Goal: Transaction & Acquisition: Purchase product/service

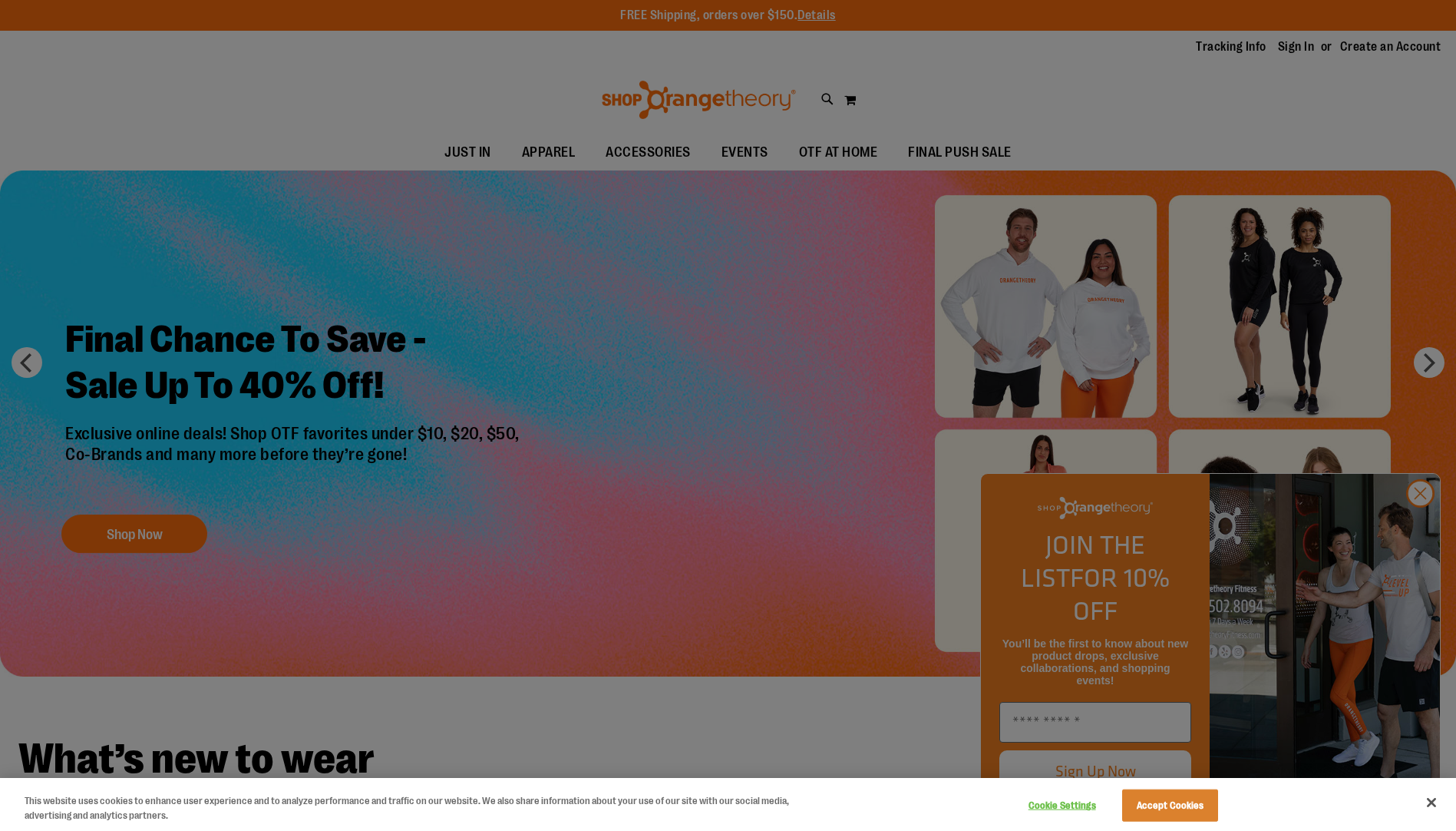
click at [1423, 525] on div at bounding box center [728, 416] width 1456 height 831
click at [1172, 801] on button "Accept Cookies" at bounding box center [1169, 805] width 96 height 32
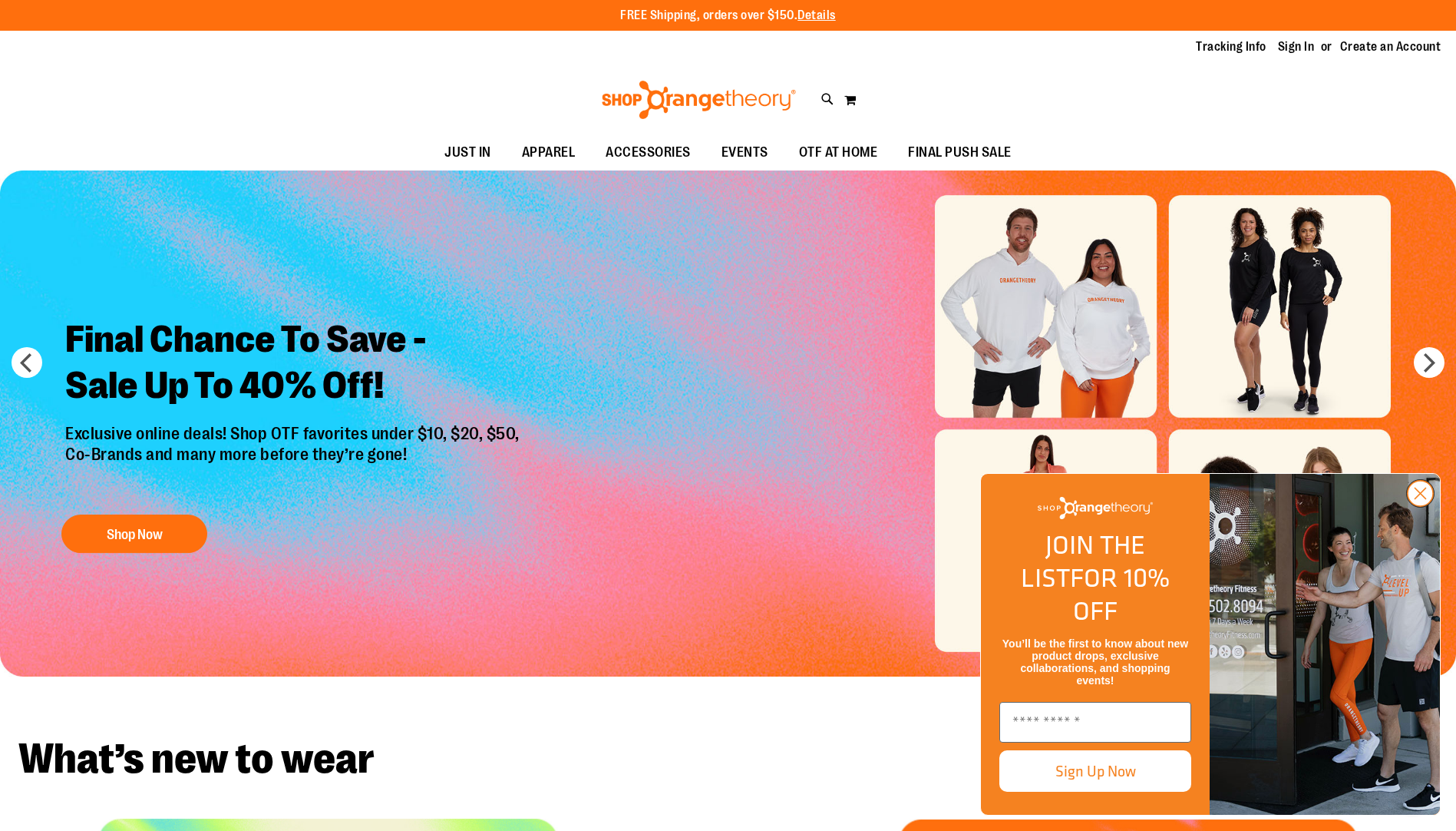
click at [1416, 506] on circle "Close dialog" at bounding box center [1420, 493] width 26 height 26
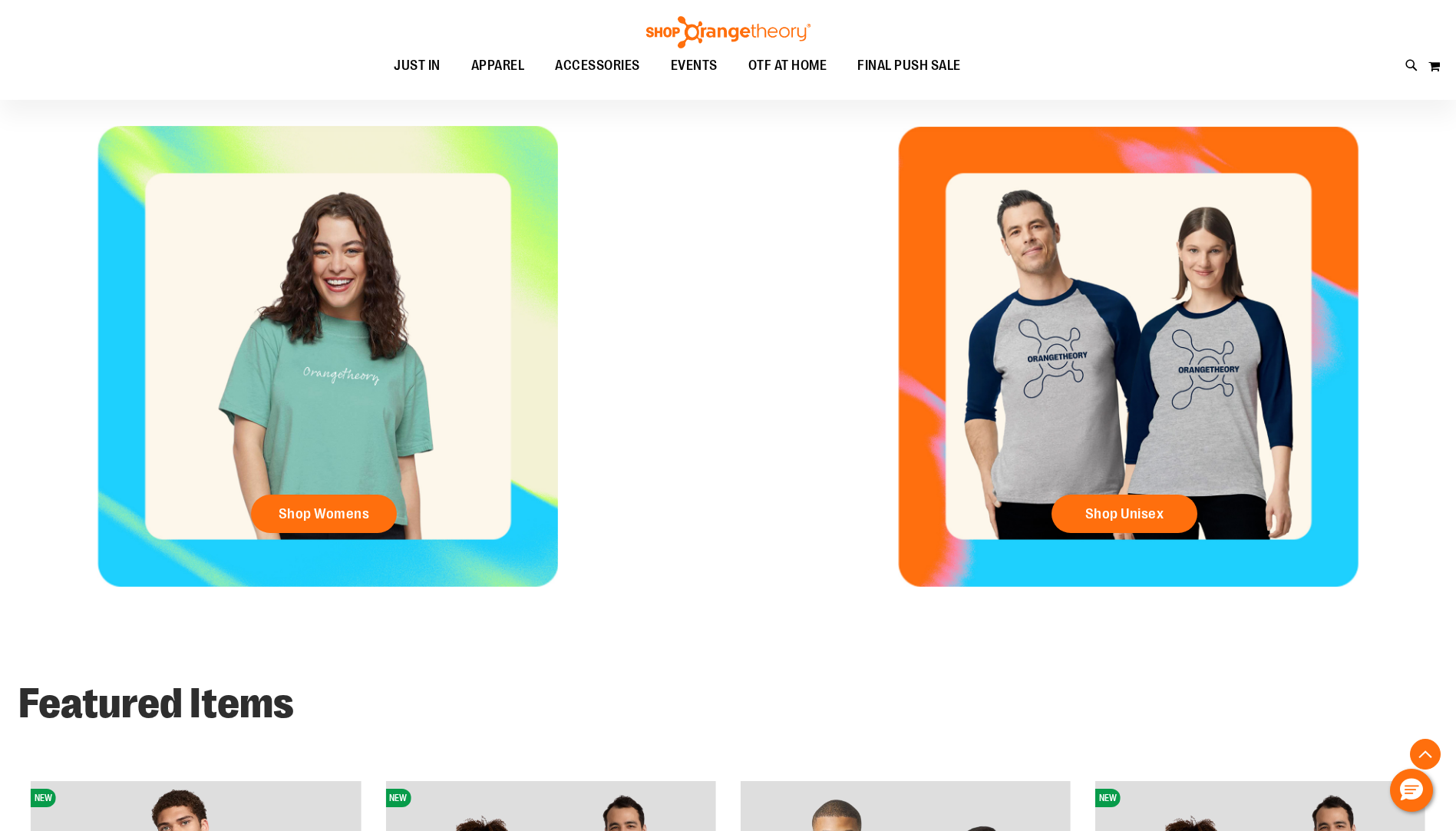
scroll to position [690, 0]
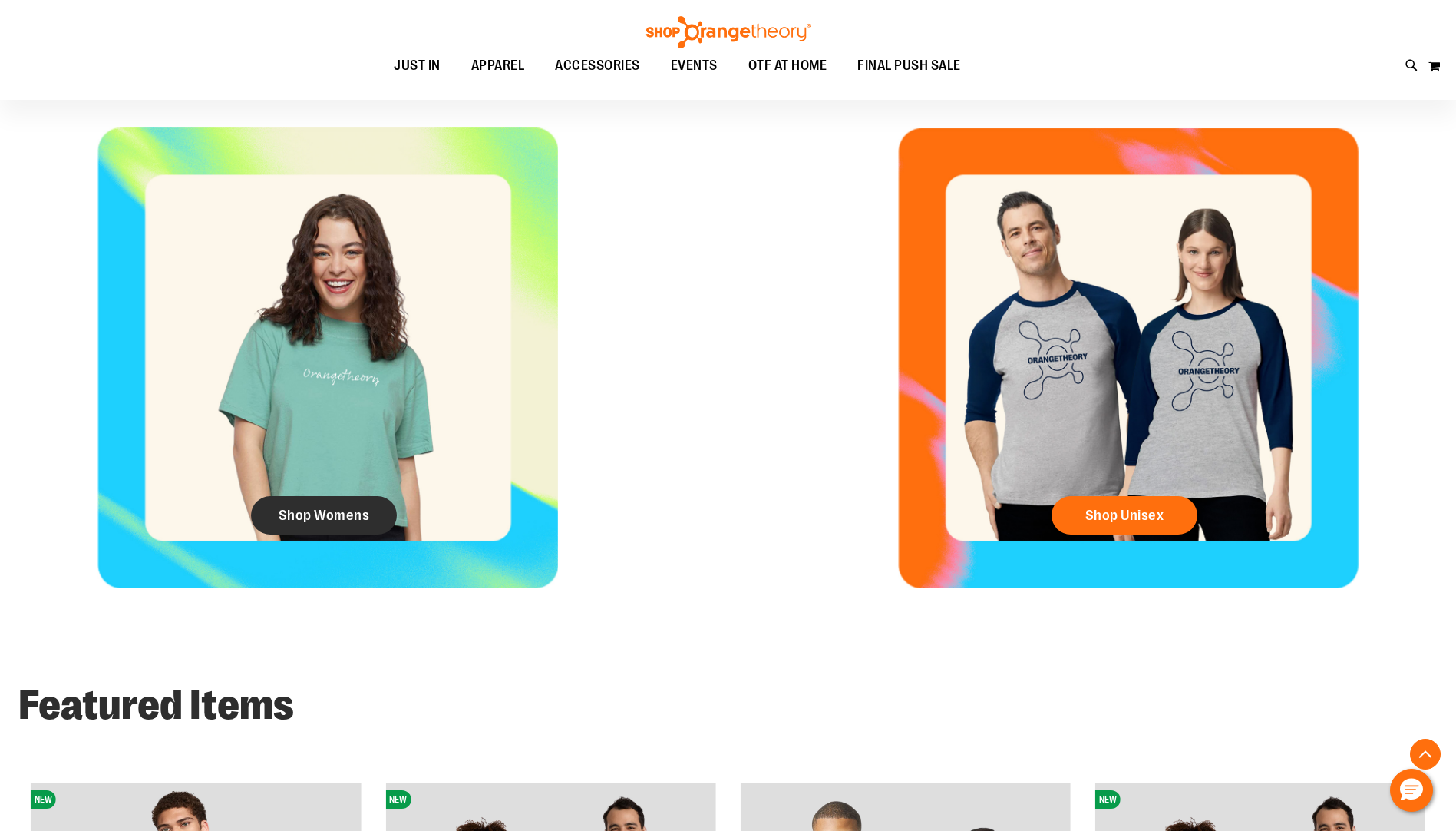
click at [349, 507] on span "Shop Womens" at bounding box center [324, 515] width 91 height 16
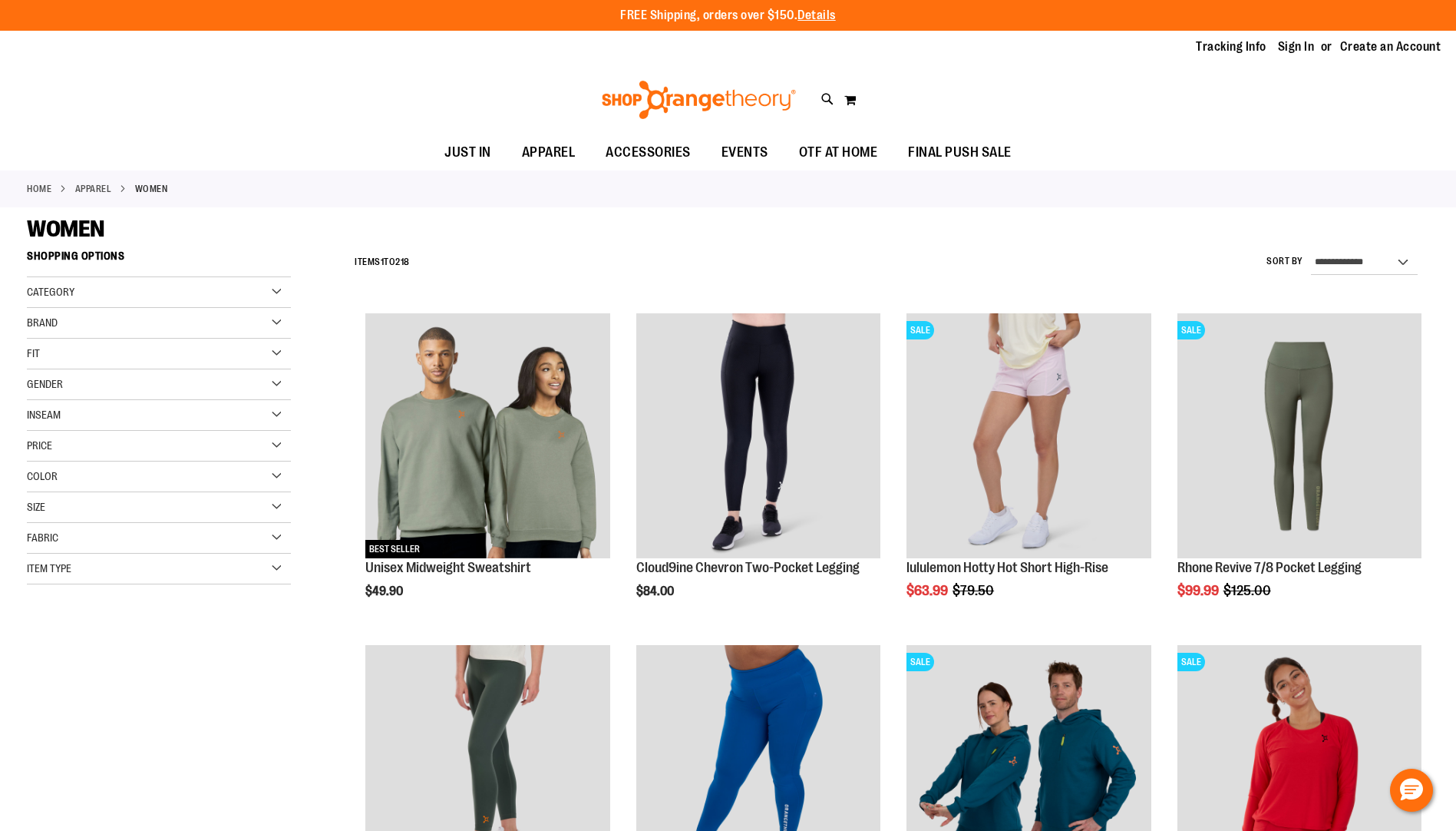
click at [278, 290] on div "Category" at bounding box center [158, 293] width 264 height 31
click at [36, 321] on link "Tops" at bounding box center [149, 324] width 253 height 16
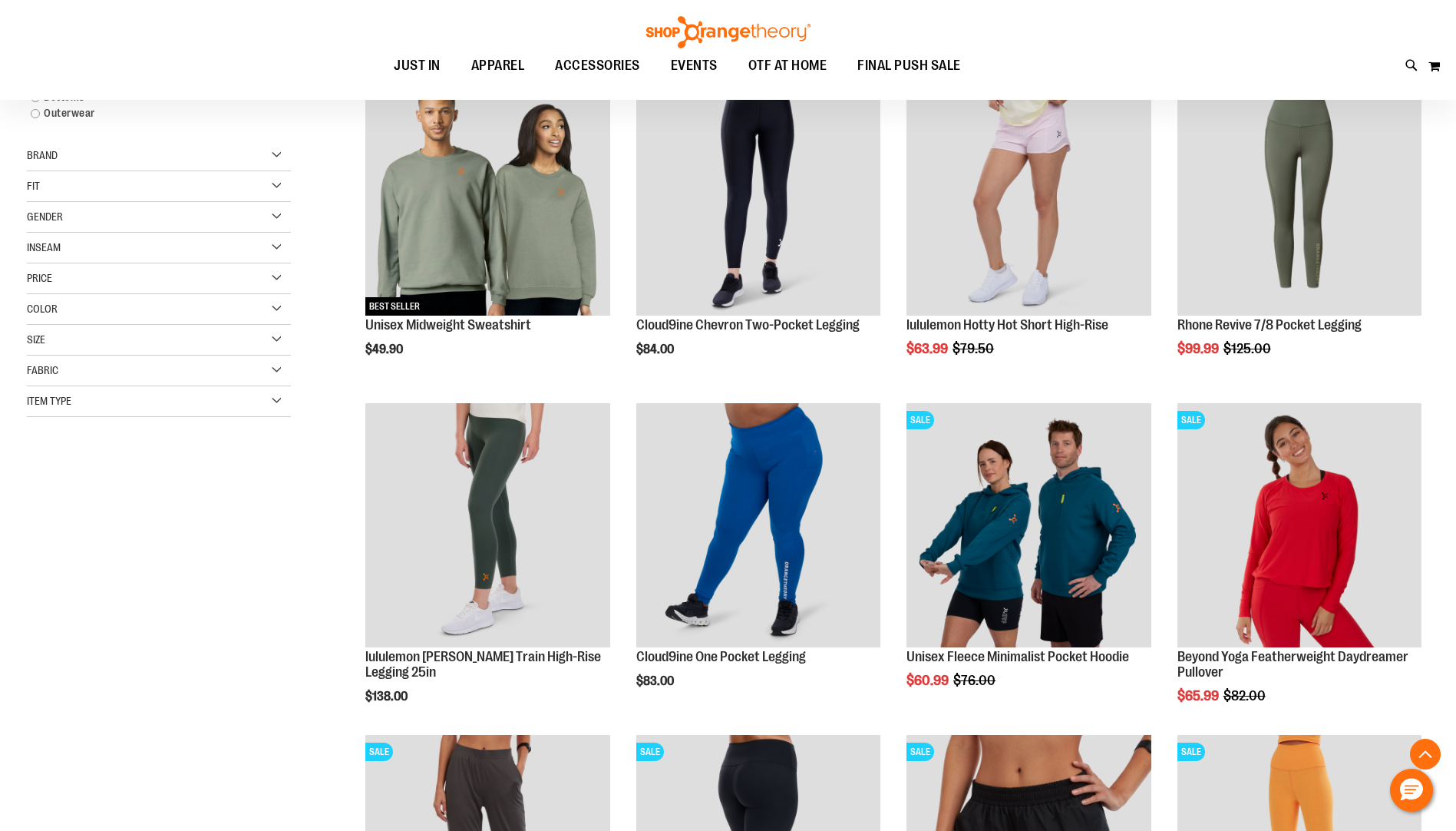
scroll to position [243, 0]
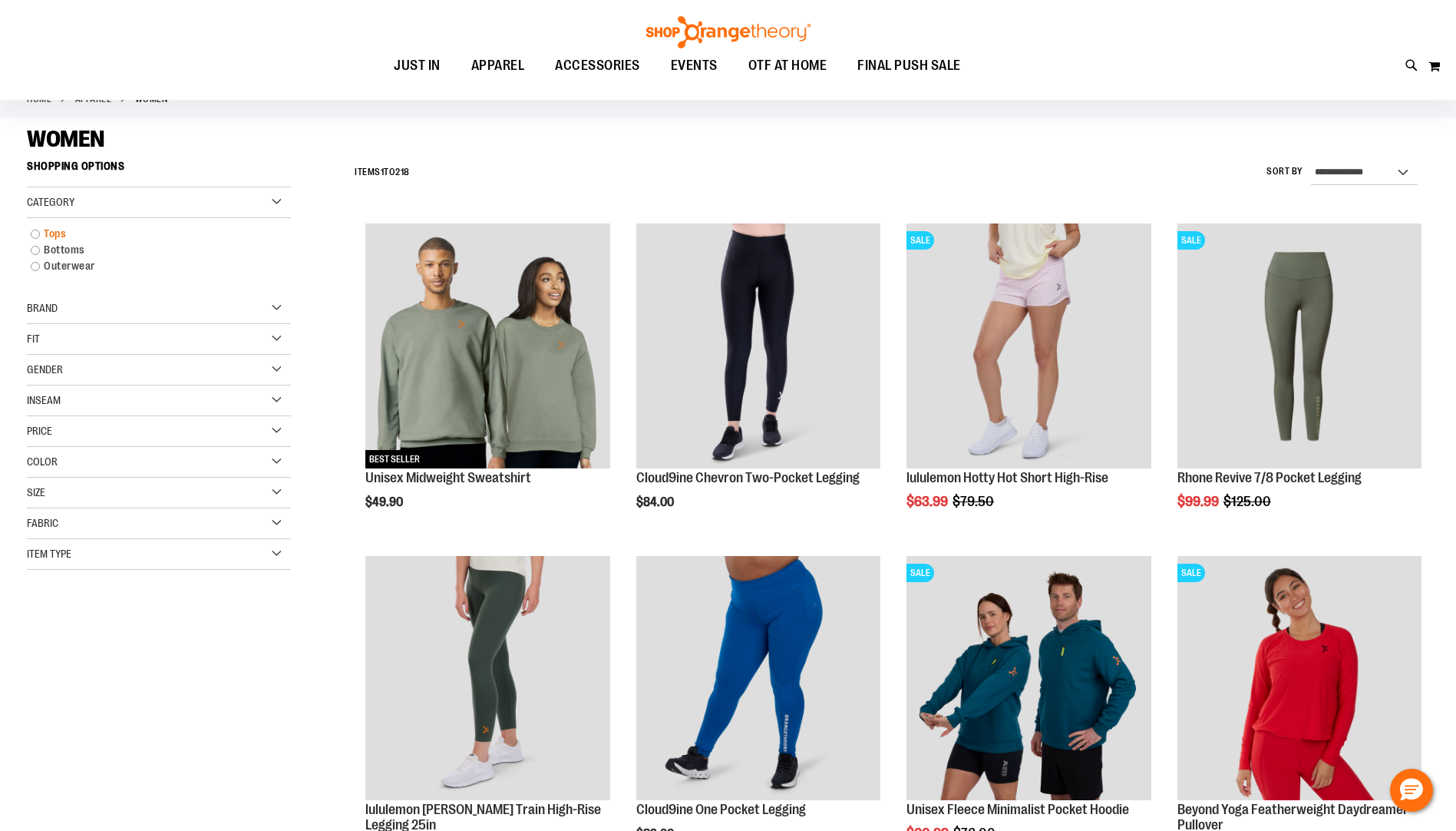
click at [35, 235] on link "Tops" at bounding box center [149, 234] width 253 height 16
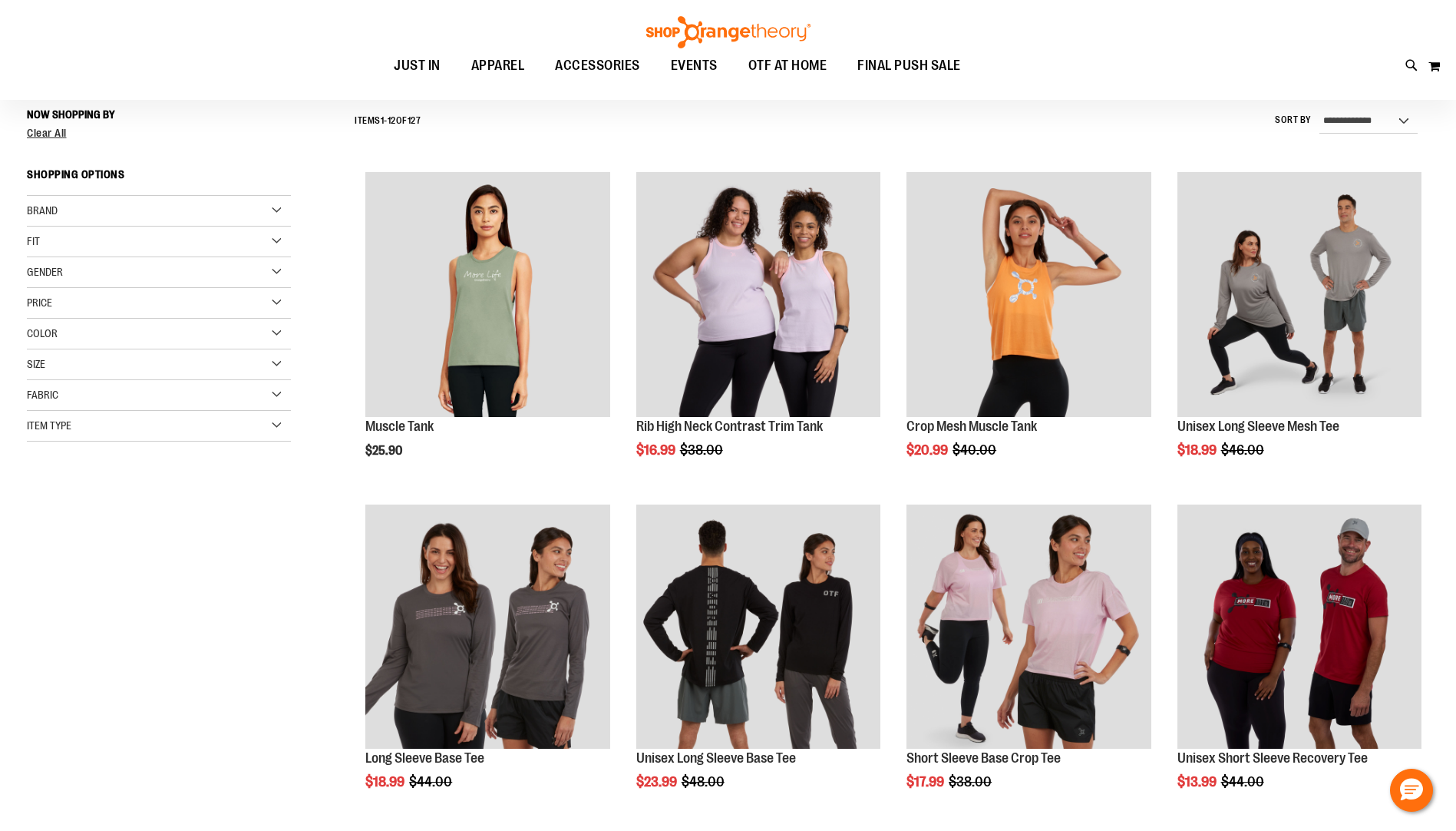
scroll to position [142, 0]
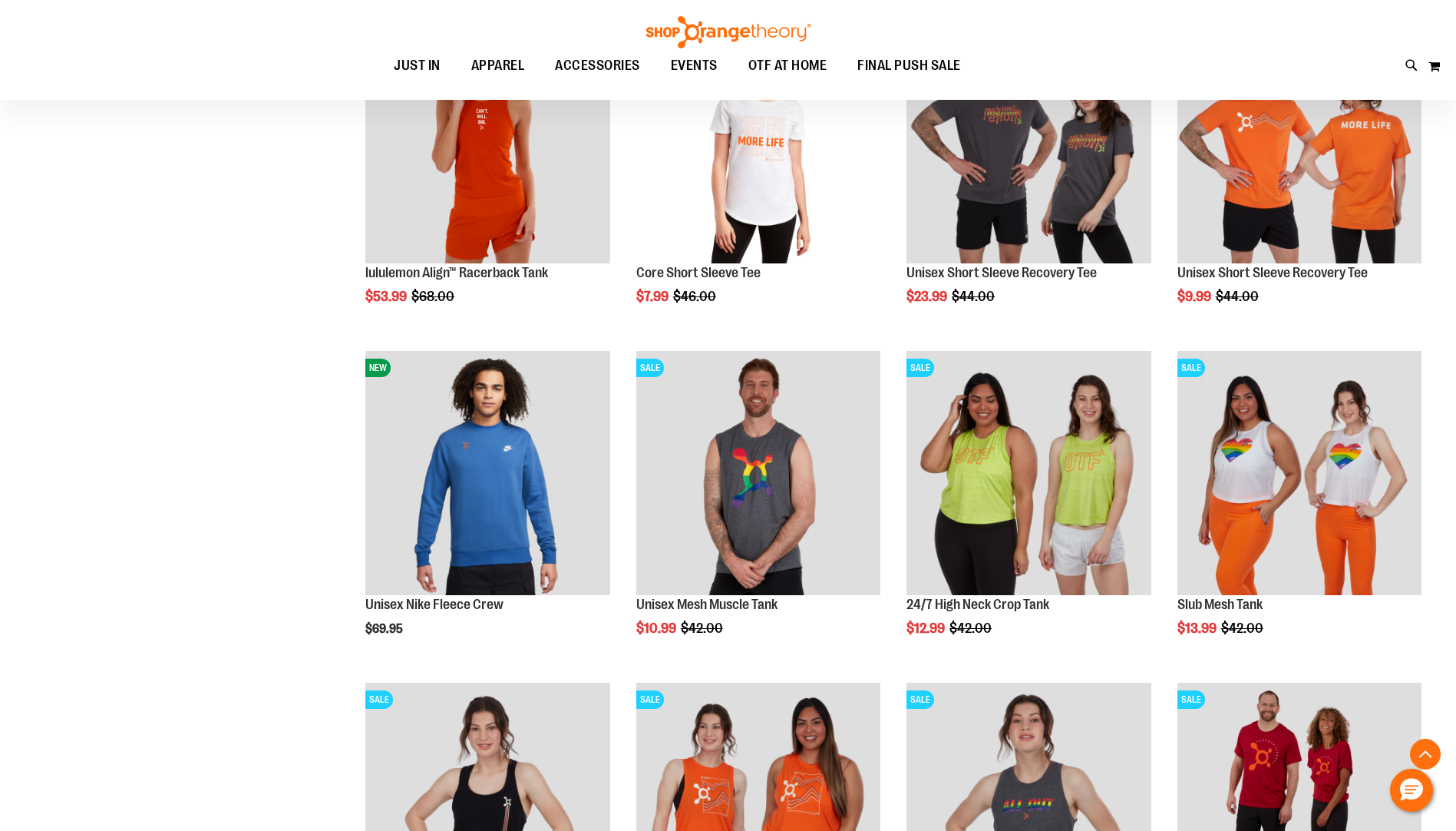
scroll to position [1295, 0]
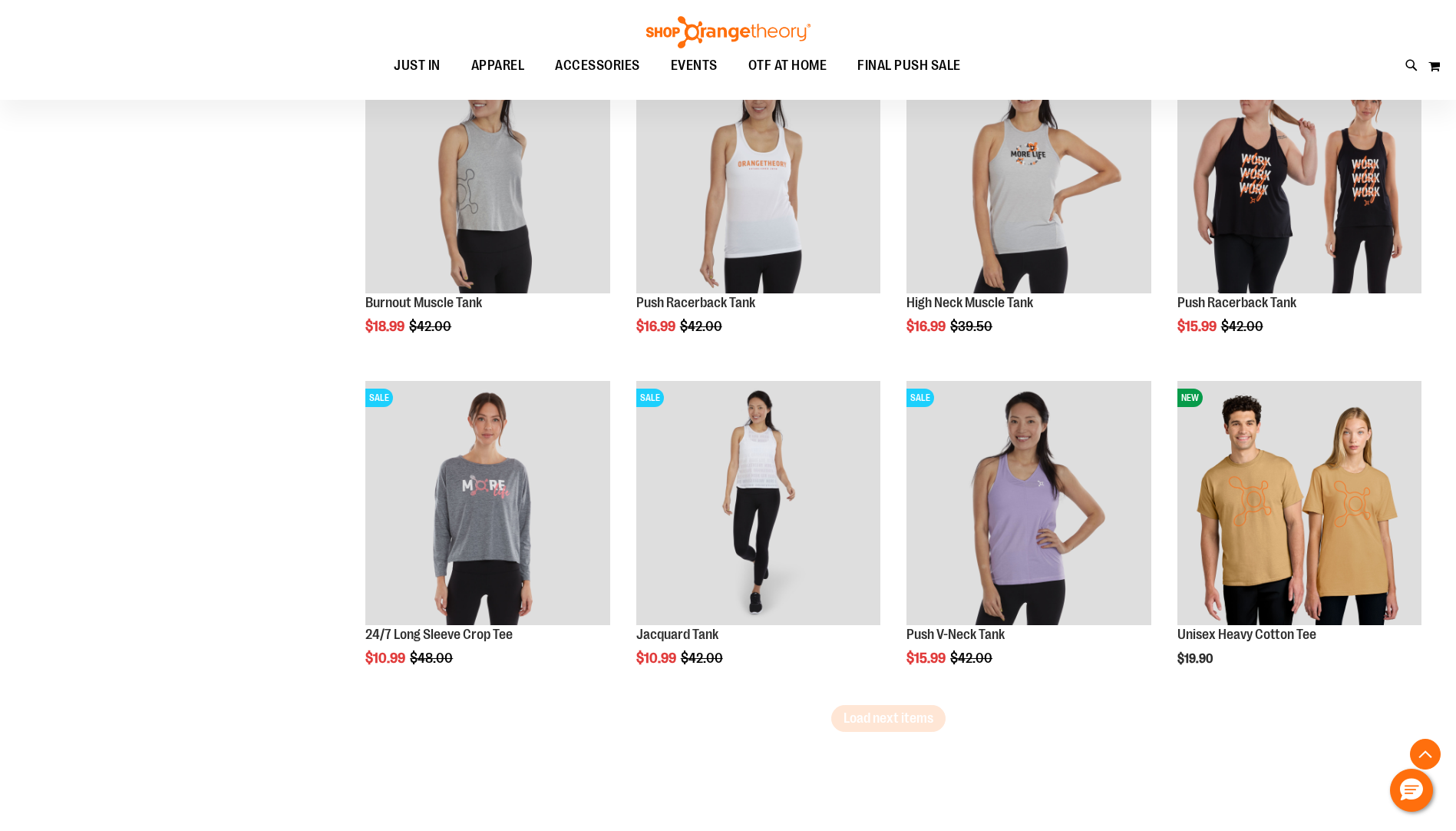
scroll to position [2600, 0]
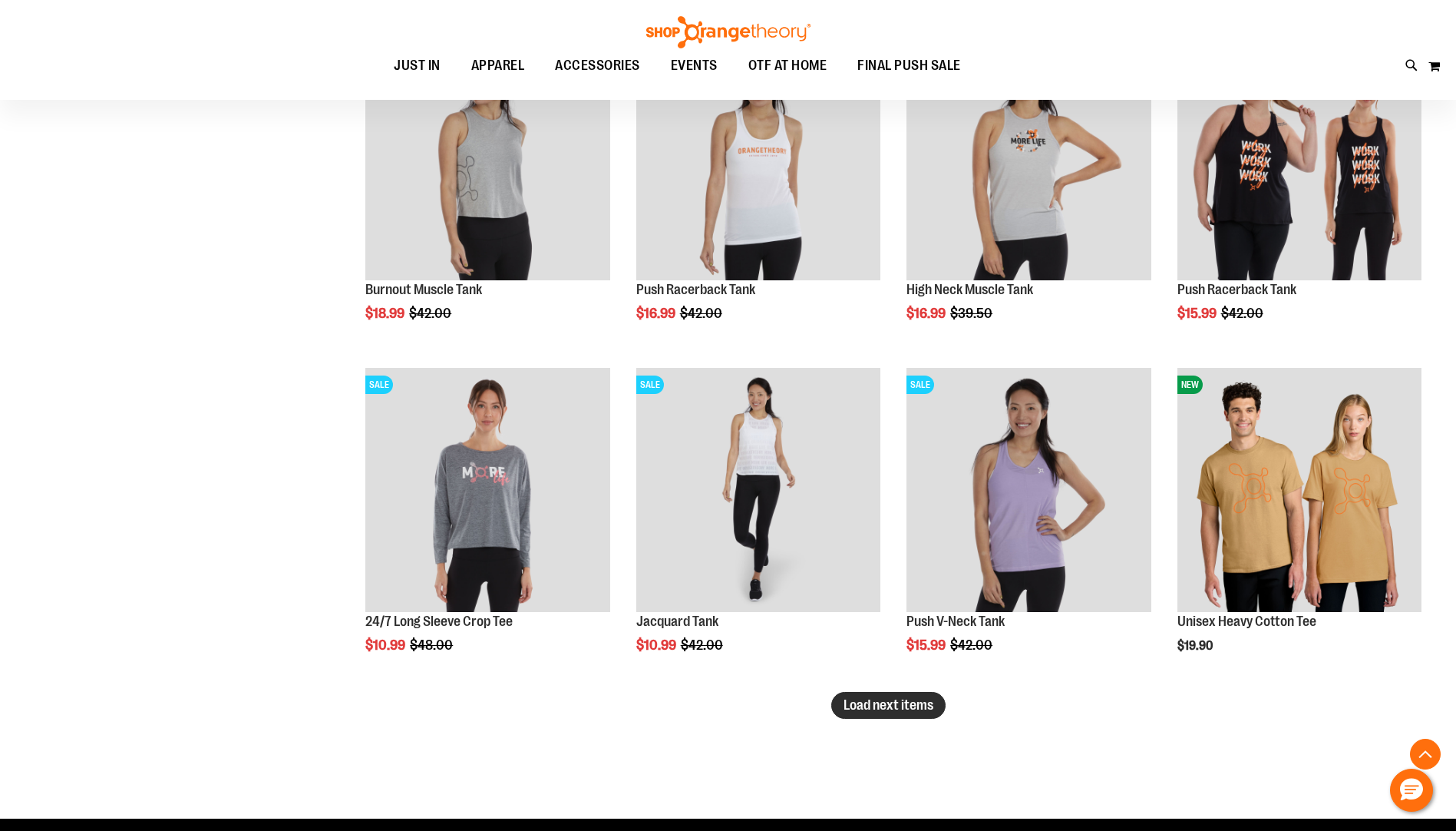
click at [882, 702] on span "Load next items" at bounding box center [888, 704] width 89 height 16
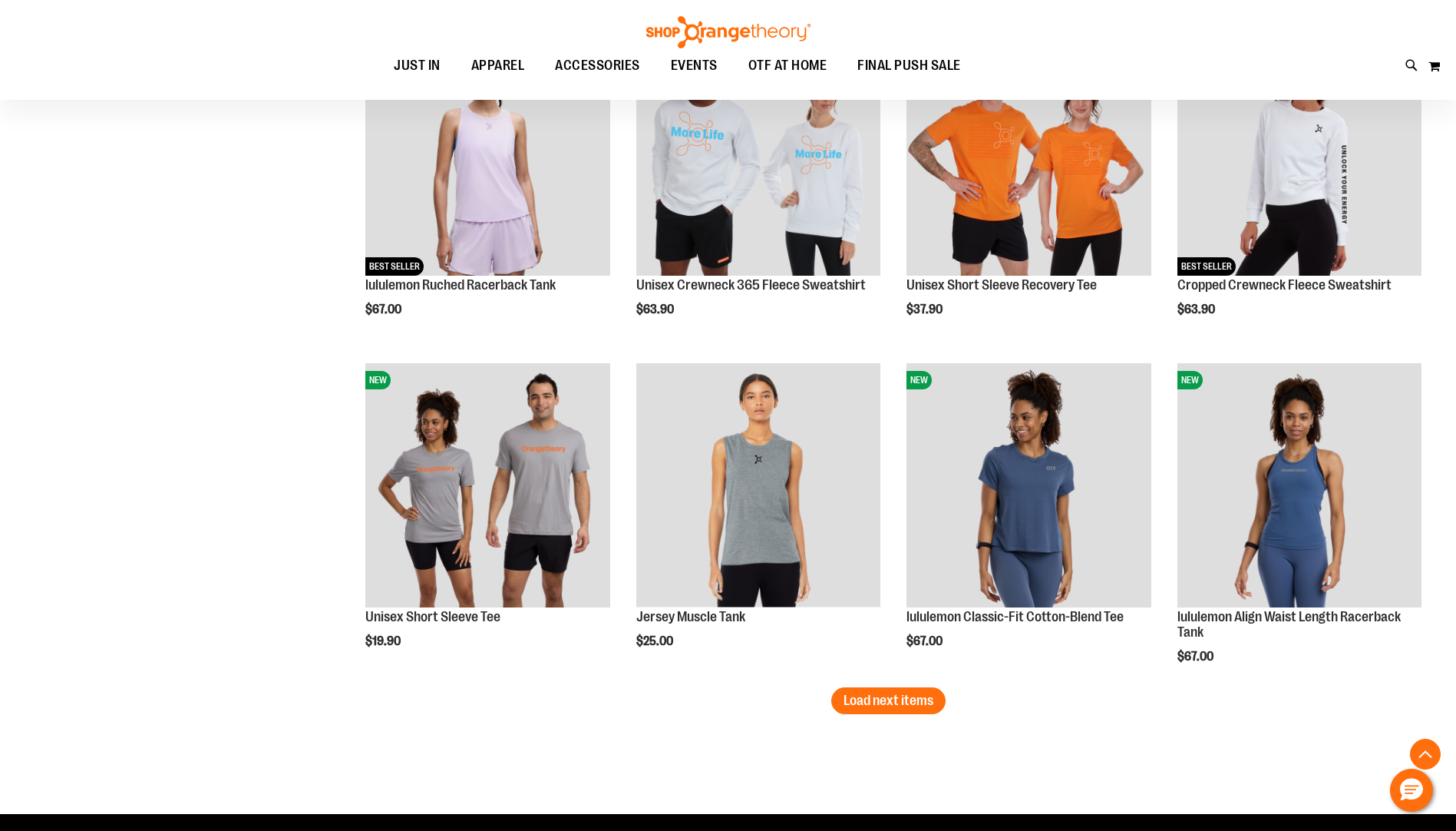
scroll to position [3829, 0]
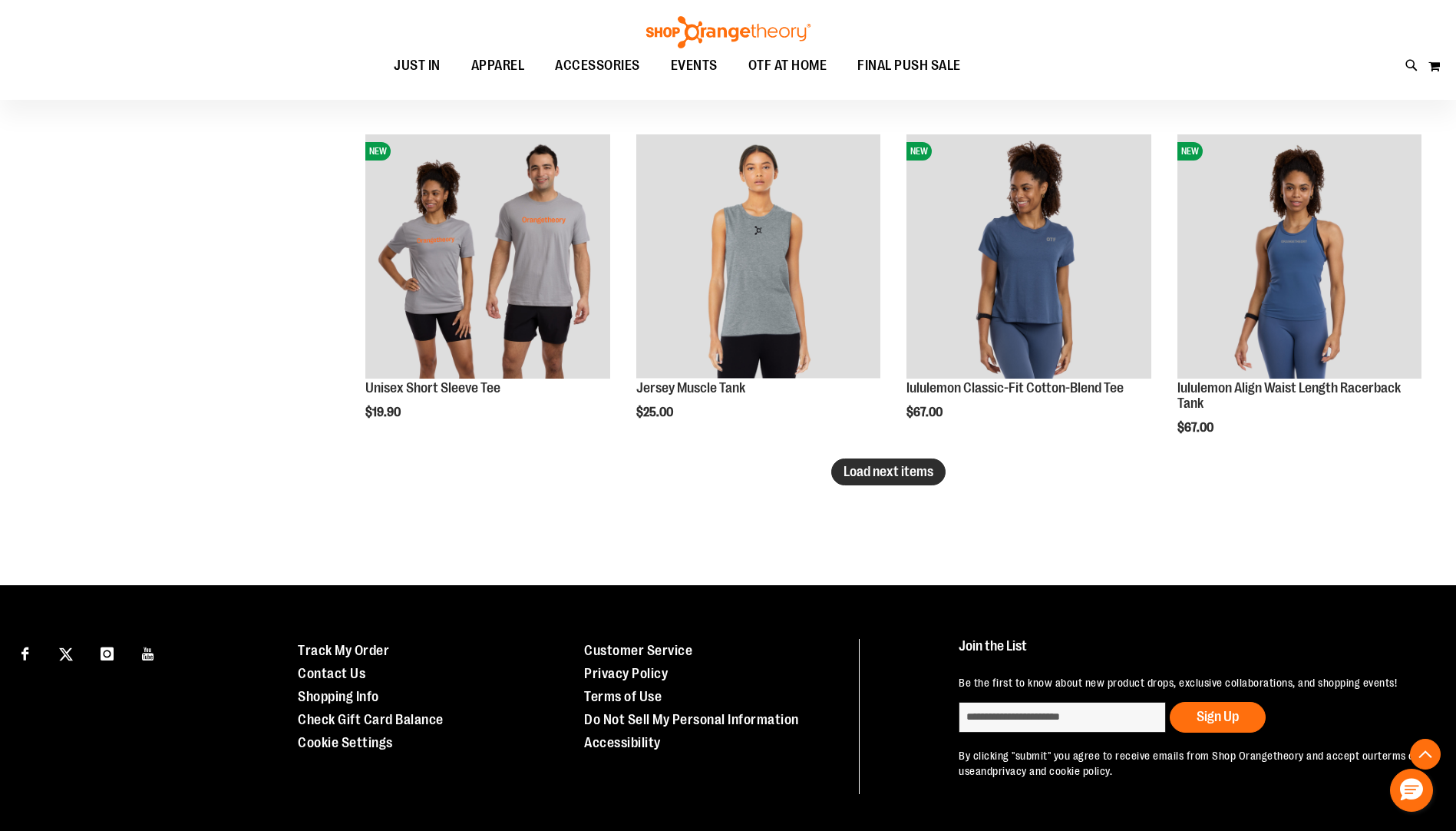
click at [874, 470] on span "Load next items" at bounding box center [888, 471] width 89 height 16
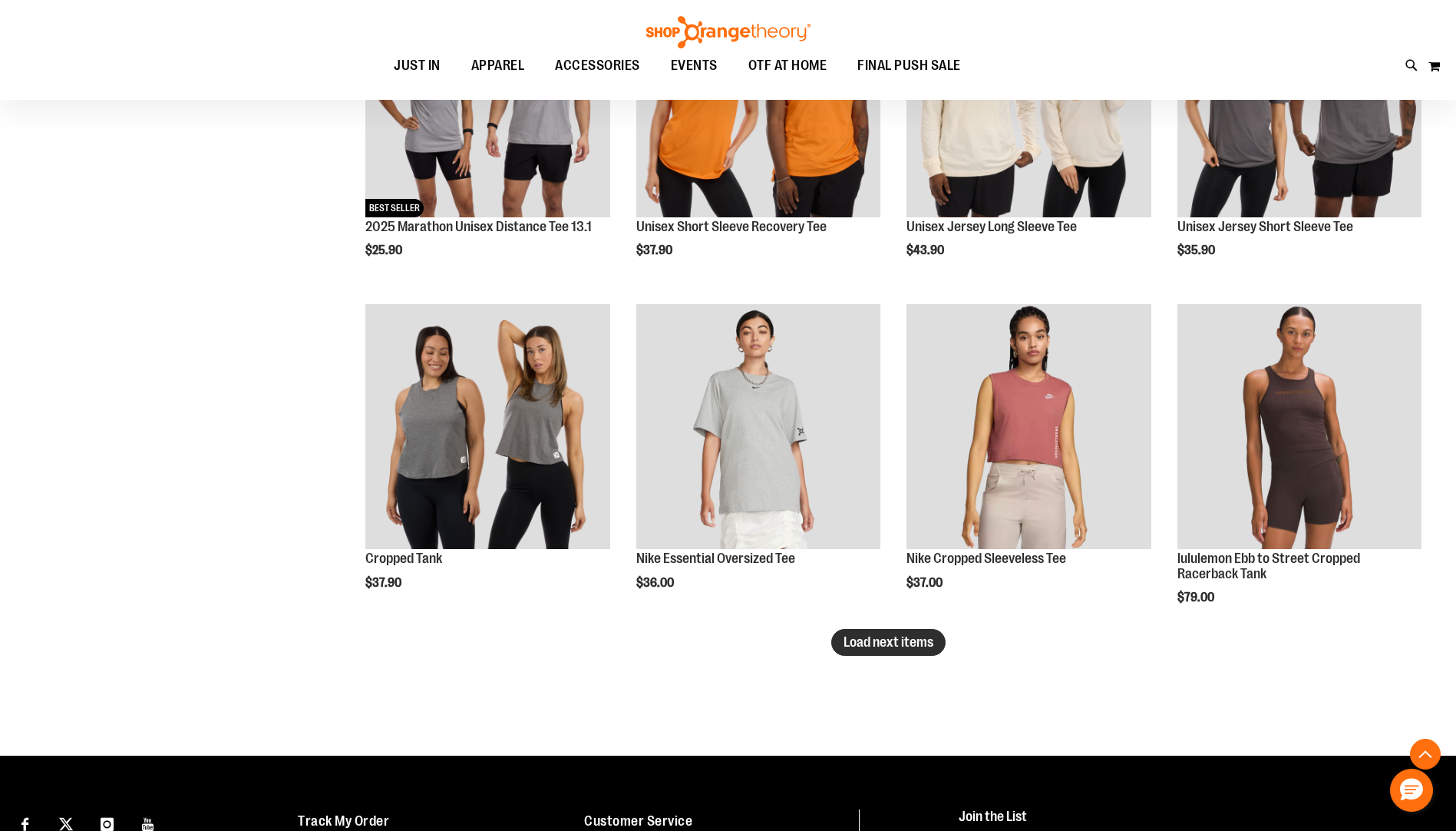
scroll to position [4673, 0]
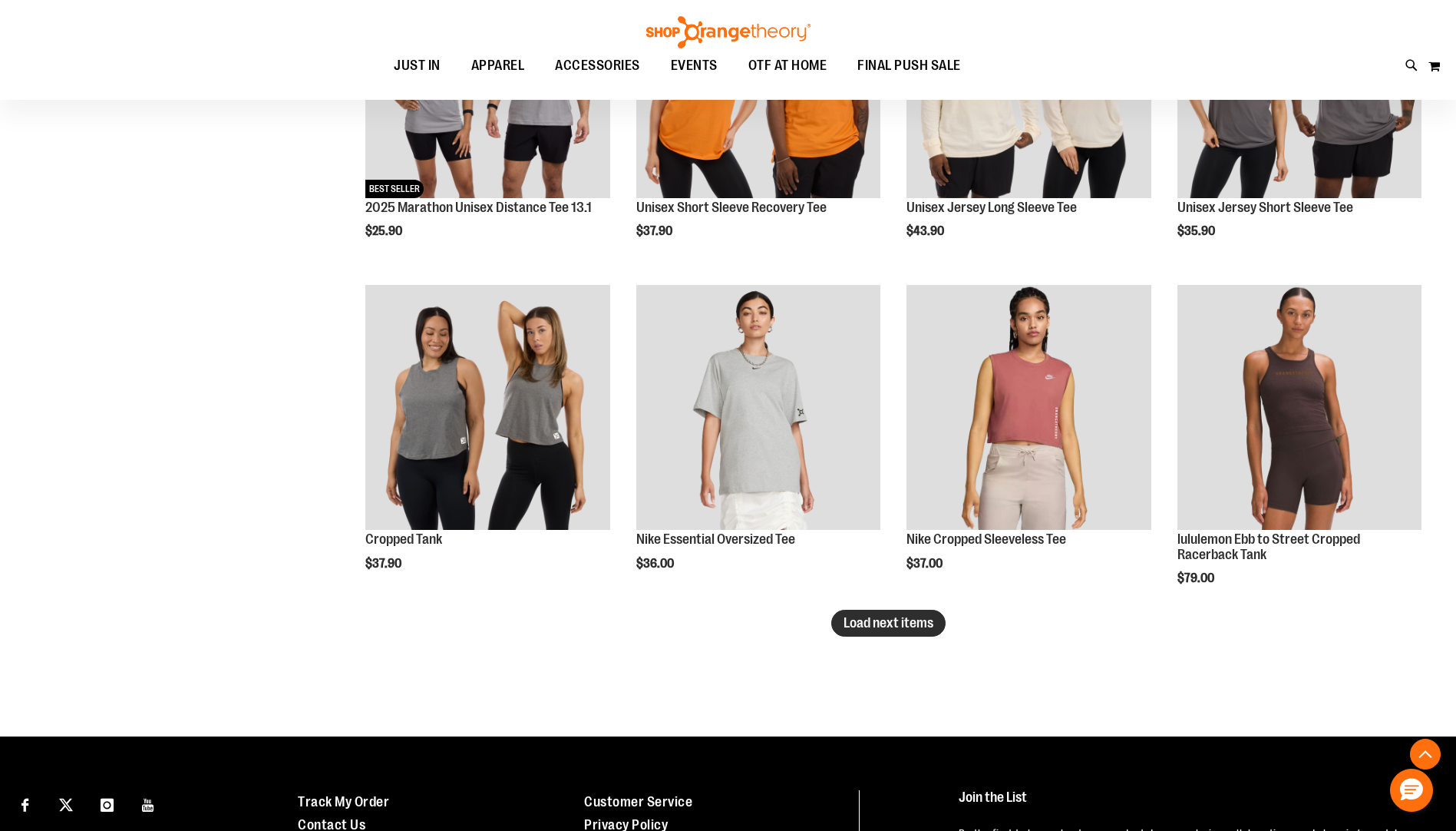
click at [875, 624] on span "Load next items" at bounding box center [888, 623] width 89 height 16
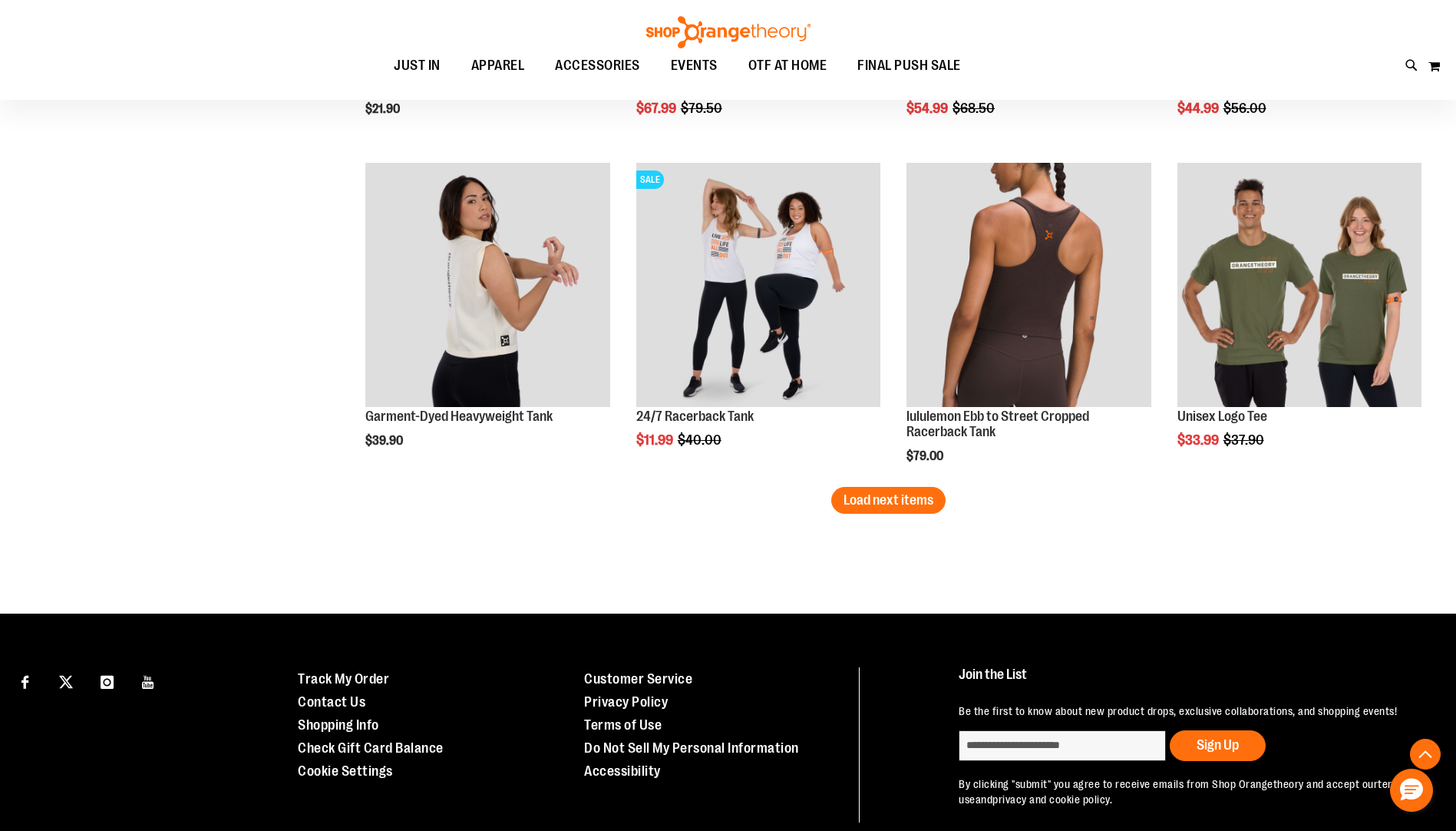
scroll to position [5825, 0]
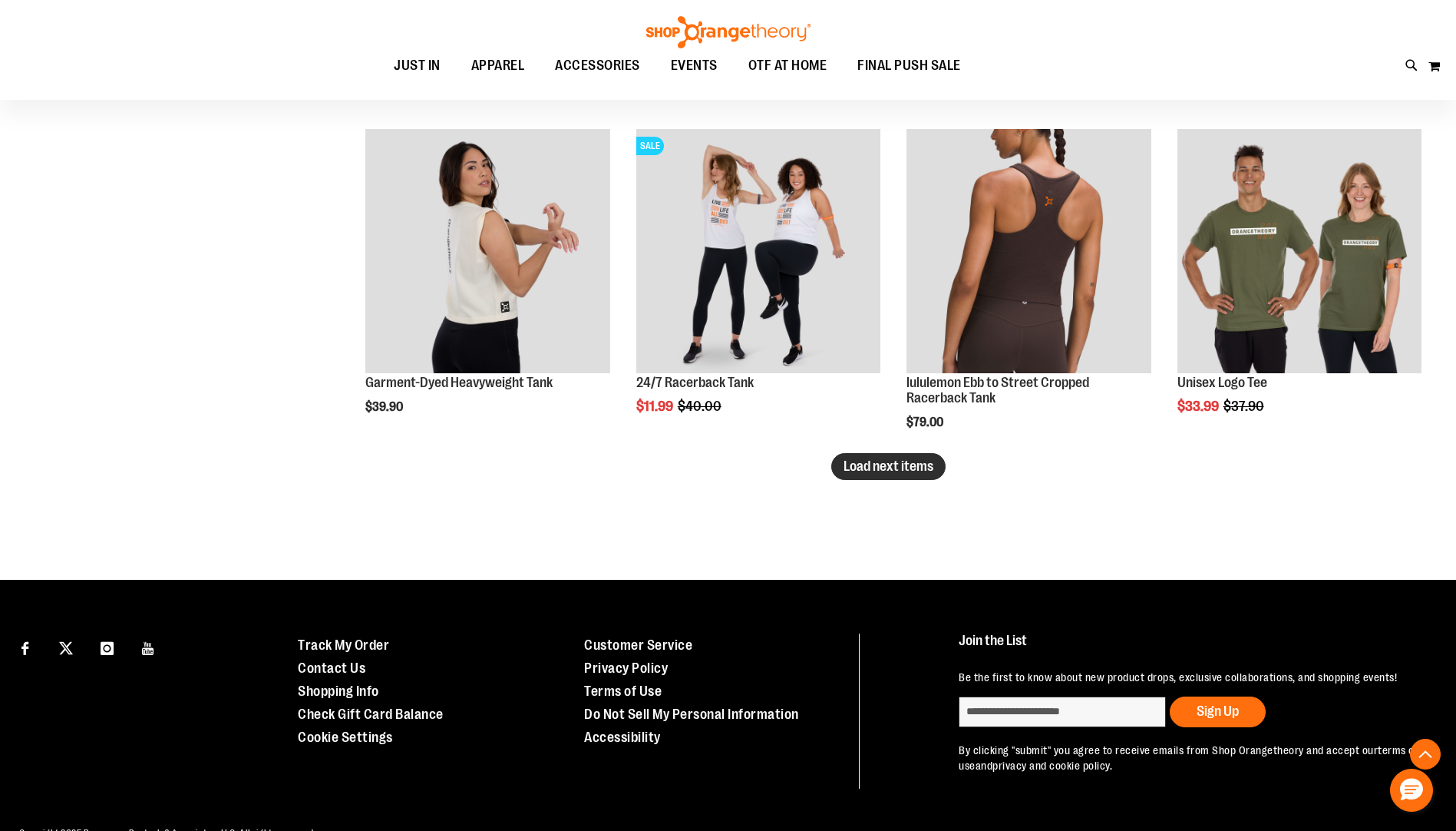
click at [875, 462] on span "Load next items" at bounding box center [888, 466] width 89 height 16
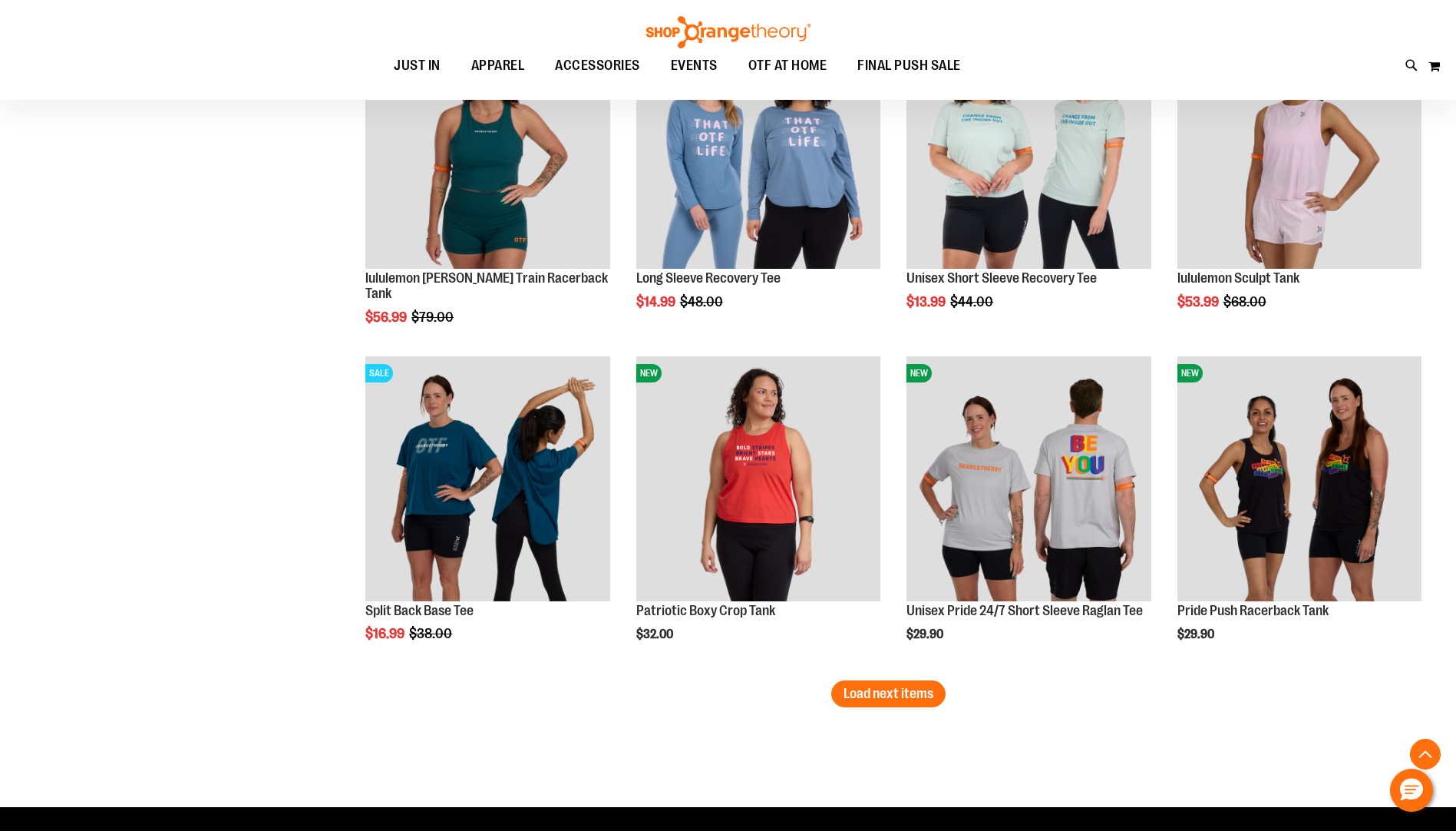
scroll to position [6670, 0]
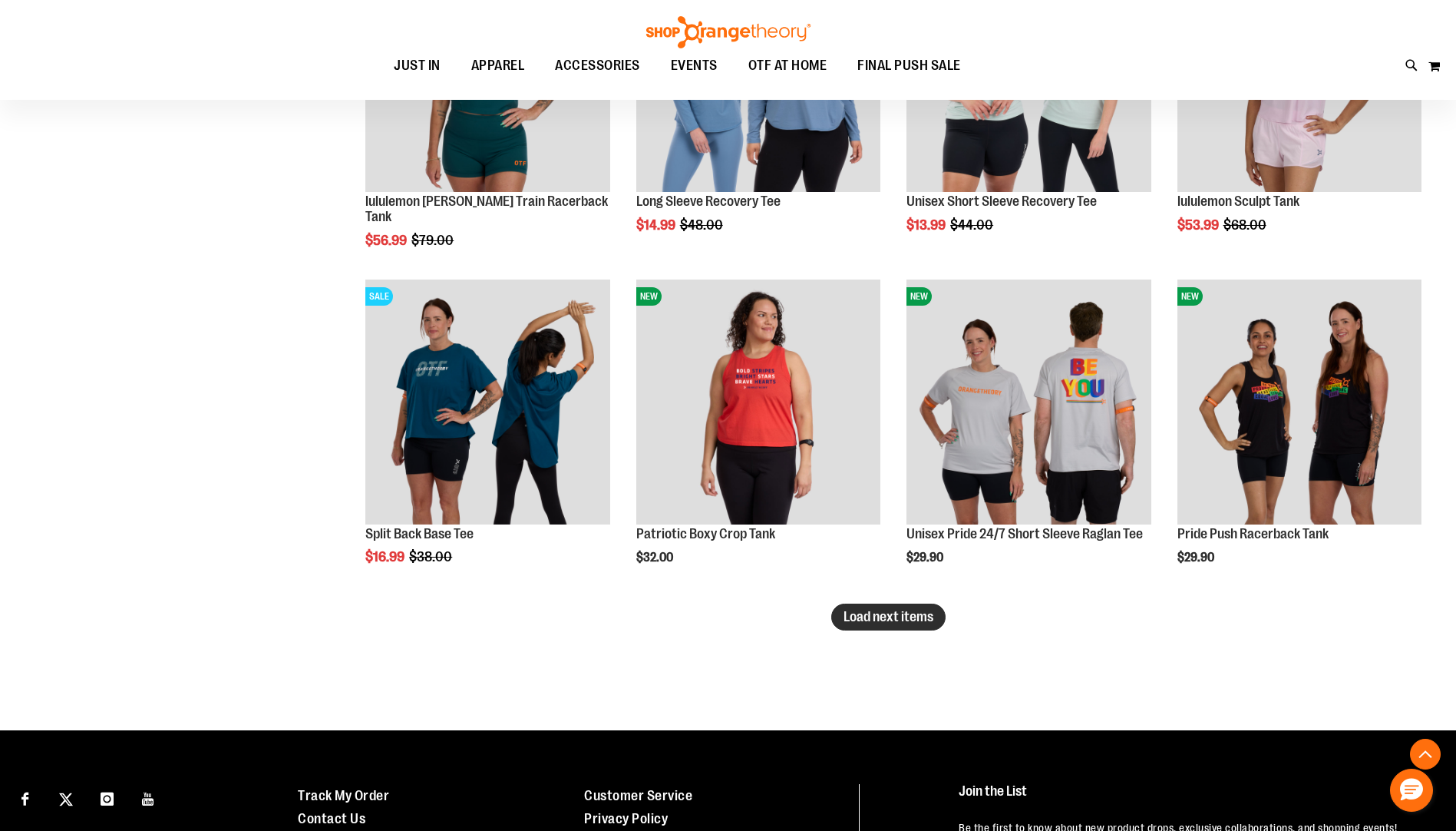
click at [904, 619] on span "Load next items" at bounding box center [888, 616] width 89 height 16
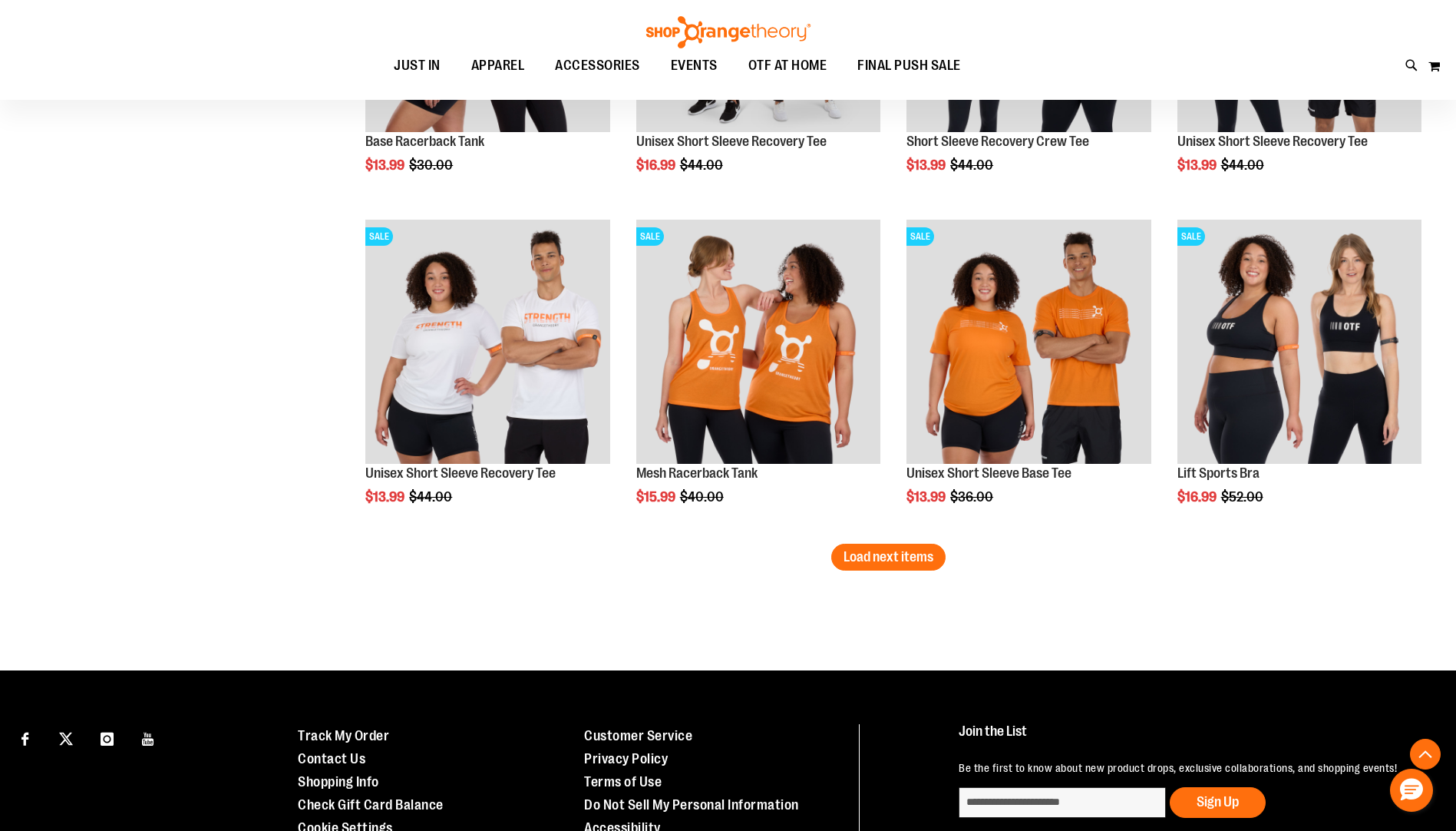
scroll to position [7745, 0]
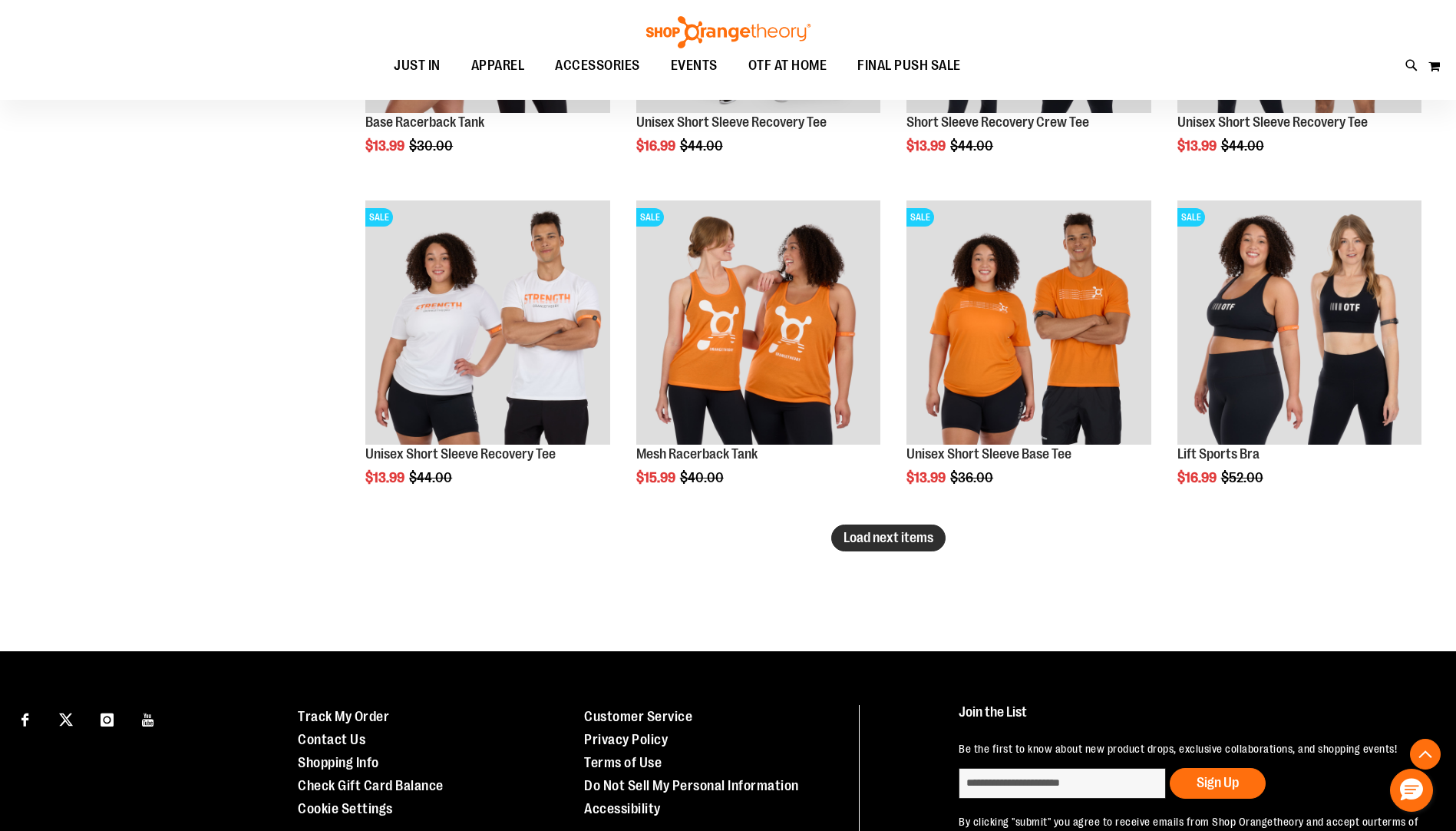
click at [859, 536] on span "Load next items" at bounding box center [888, 537] width 89 height 16
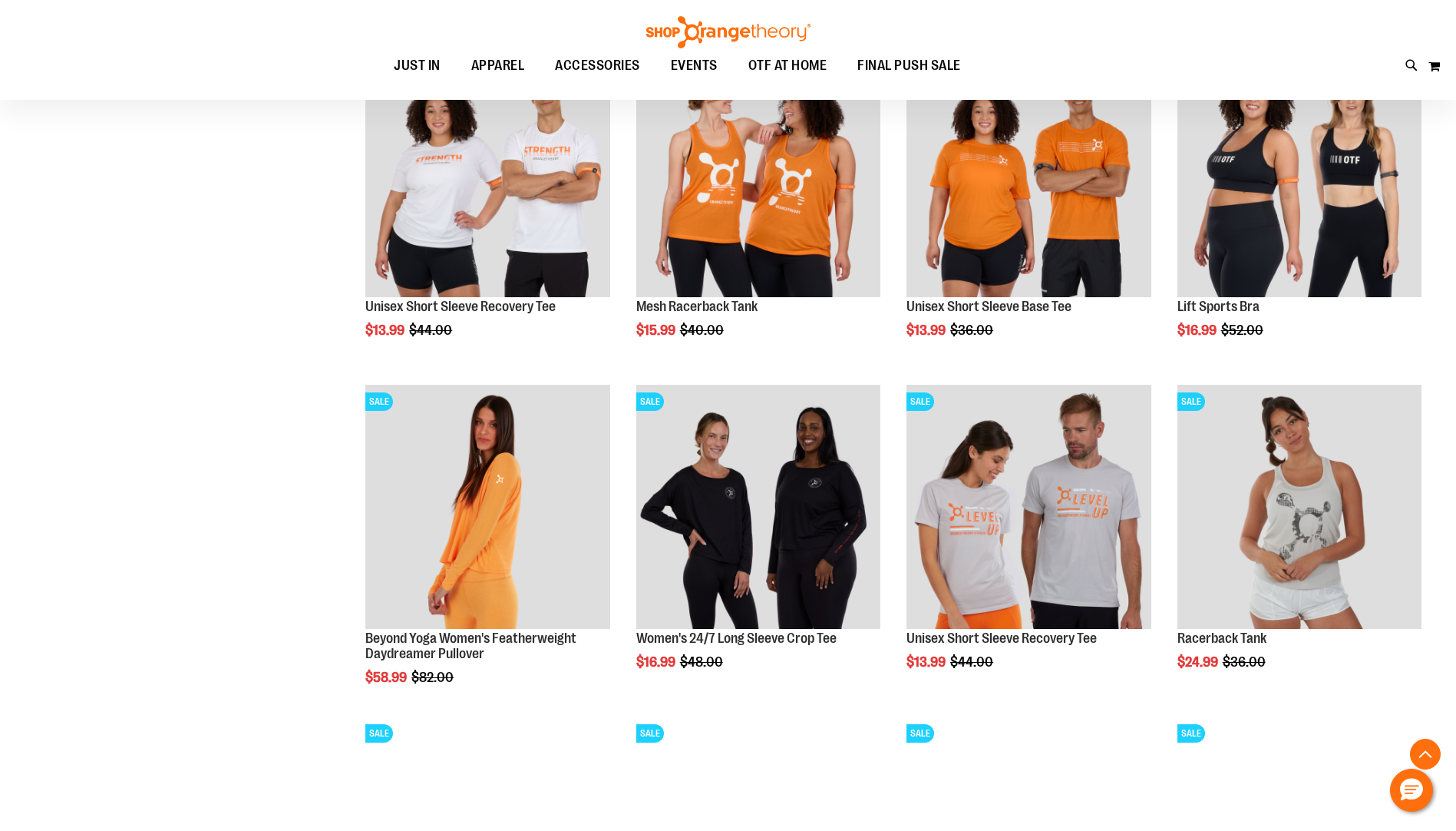
scroll to position [7898, 0]
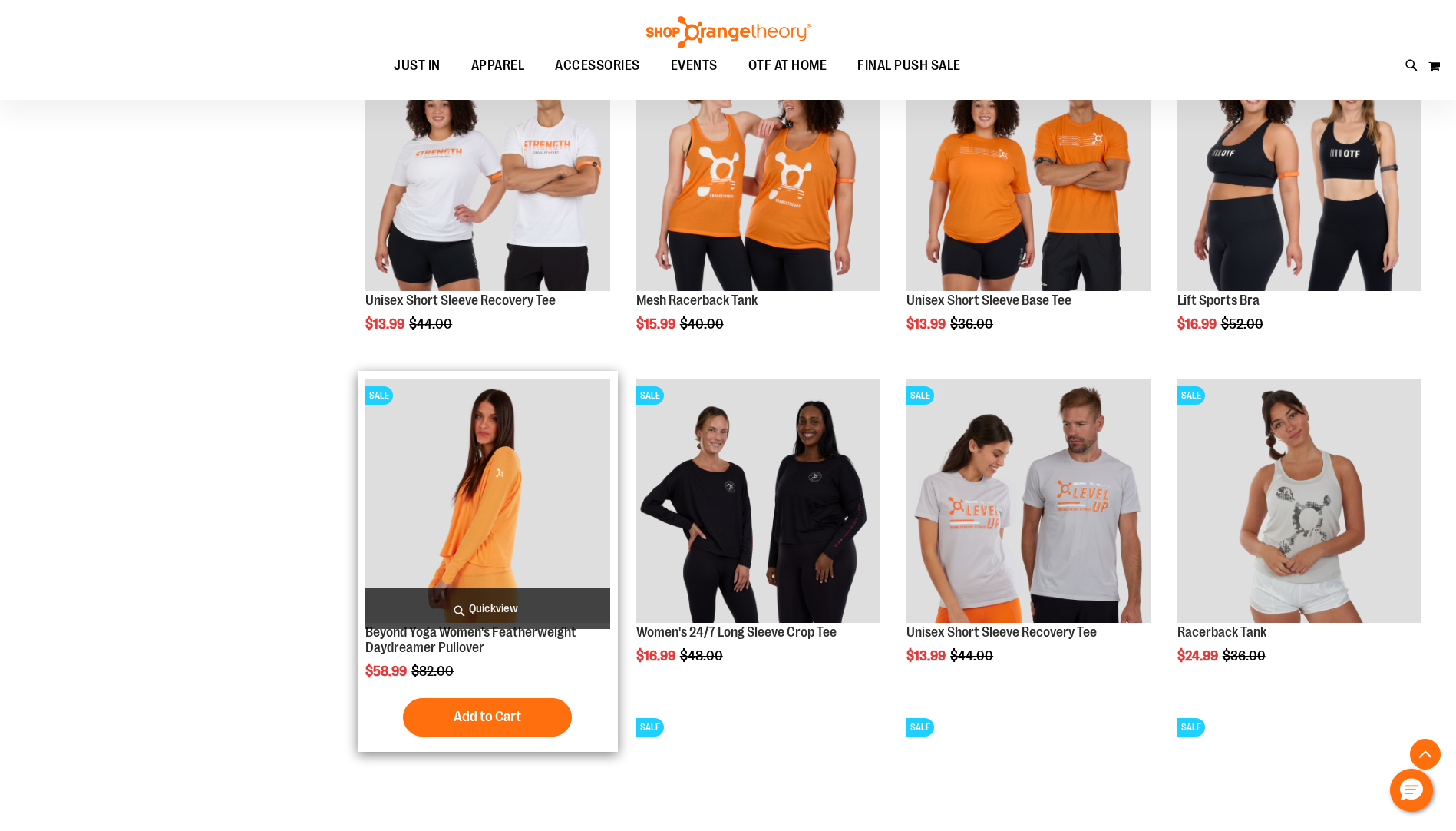
click at [496, 512] on img "product" at bounding box center [487, 500] width 244 height 244
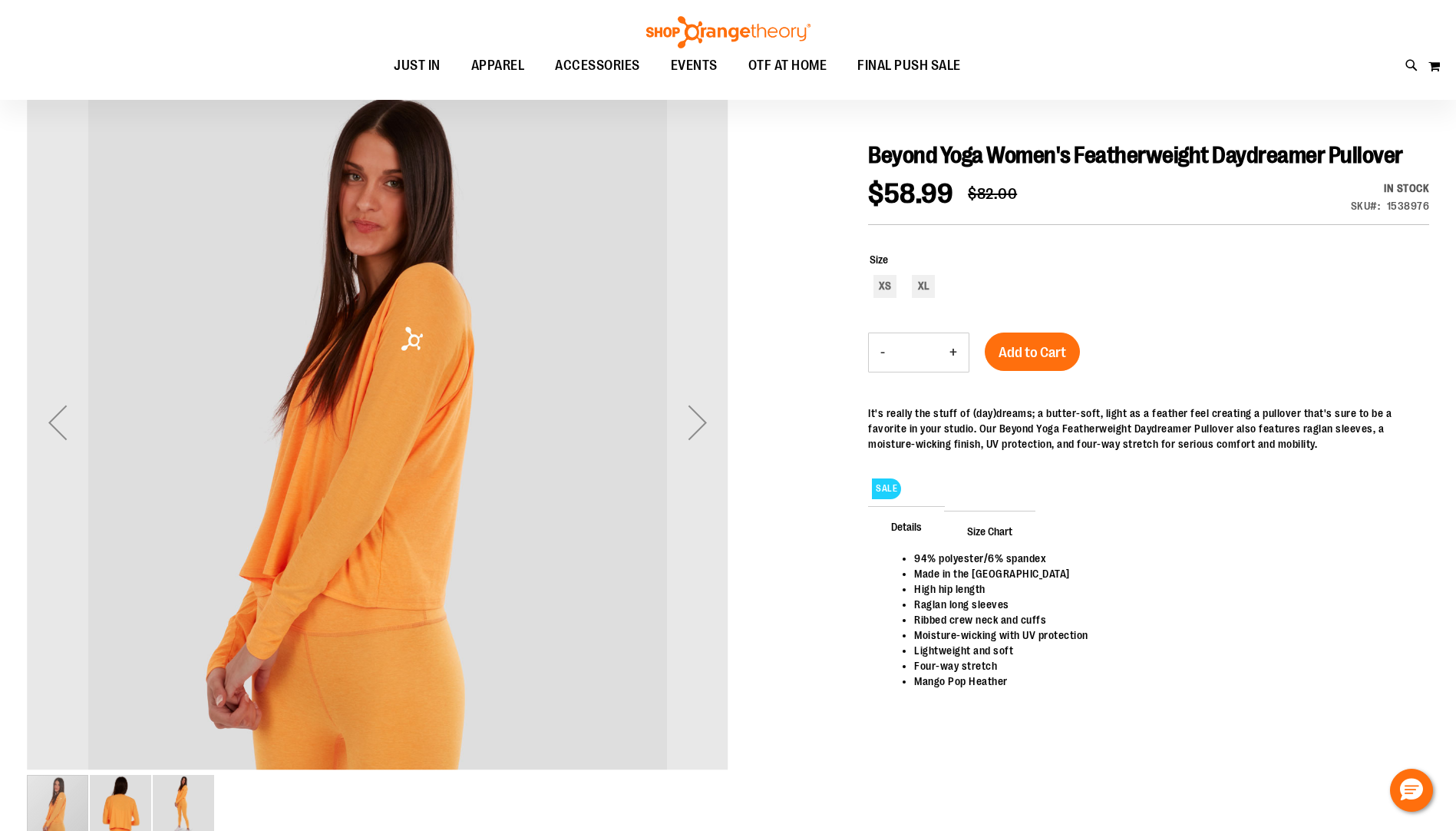
scroll to position [153, 0]
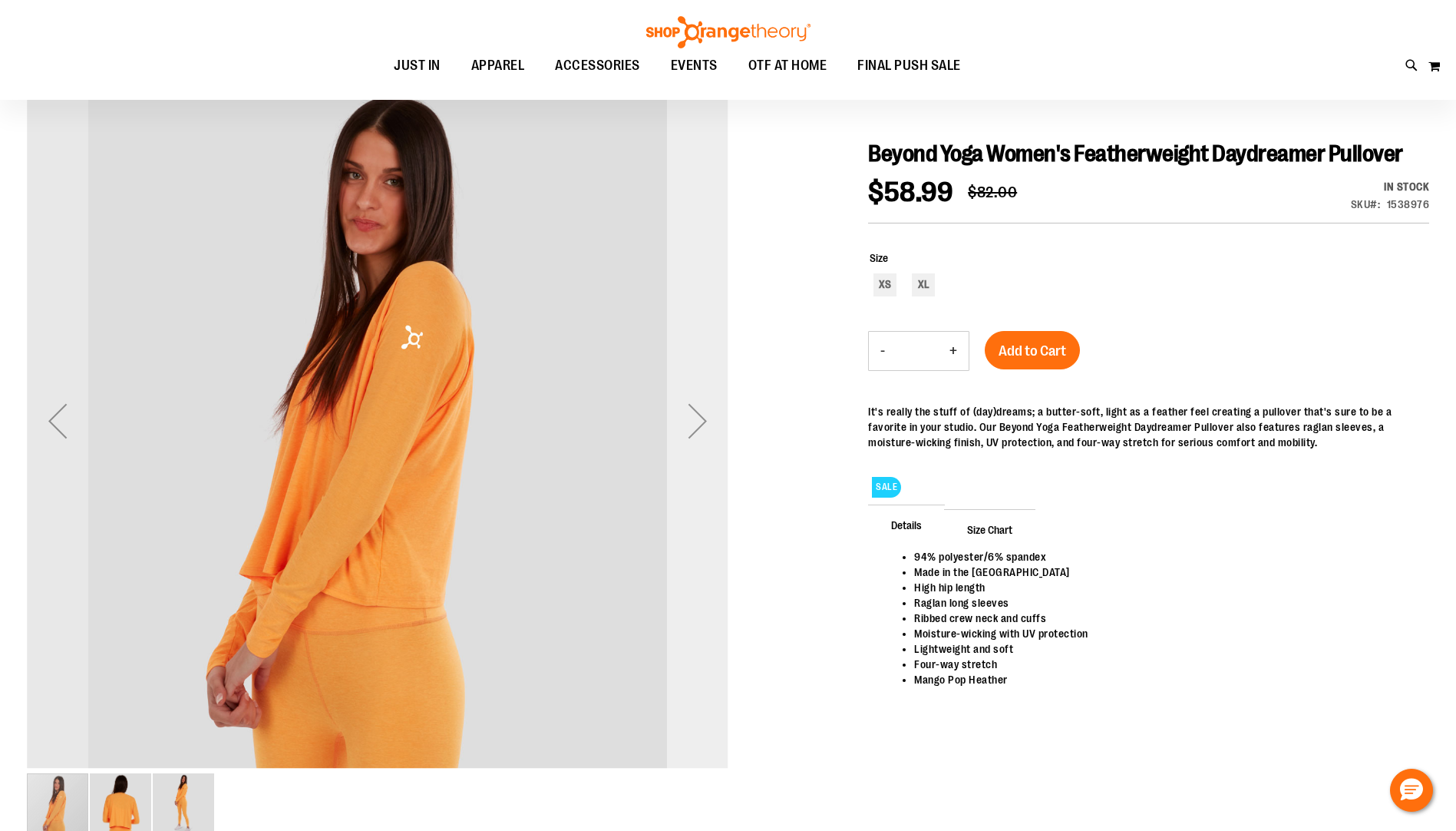
click at [697, 416] on div "Next" at bounding box center [697, 420] width 61 height 61
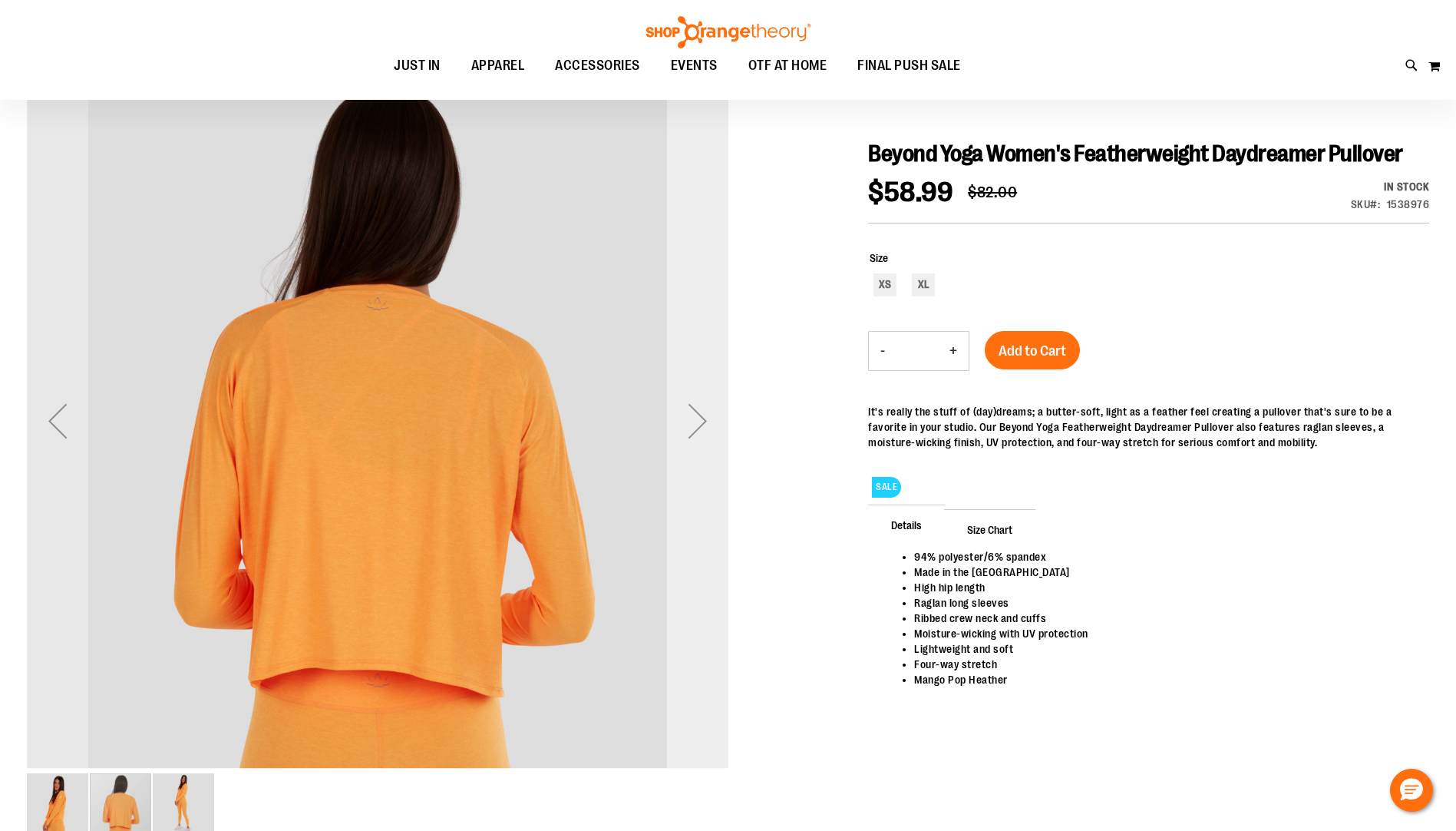
click at [697, 413] on div "Next" at bounding box center [697, 420] width 61 height 61
click at [697, 415] on div "Next" at bounding box center [697, 420] width 61 height 61
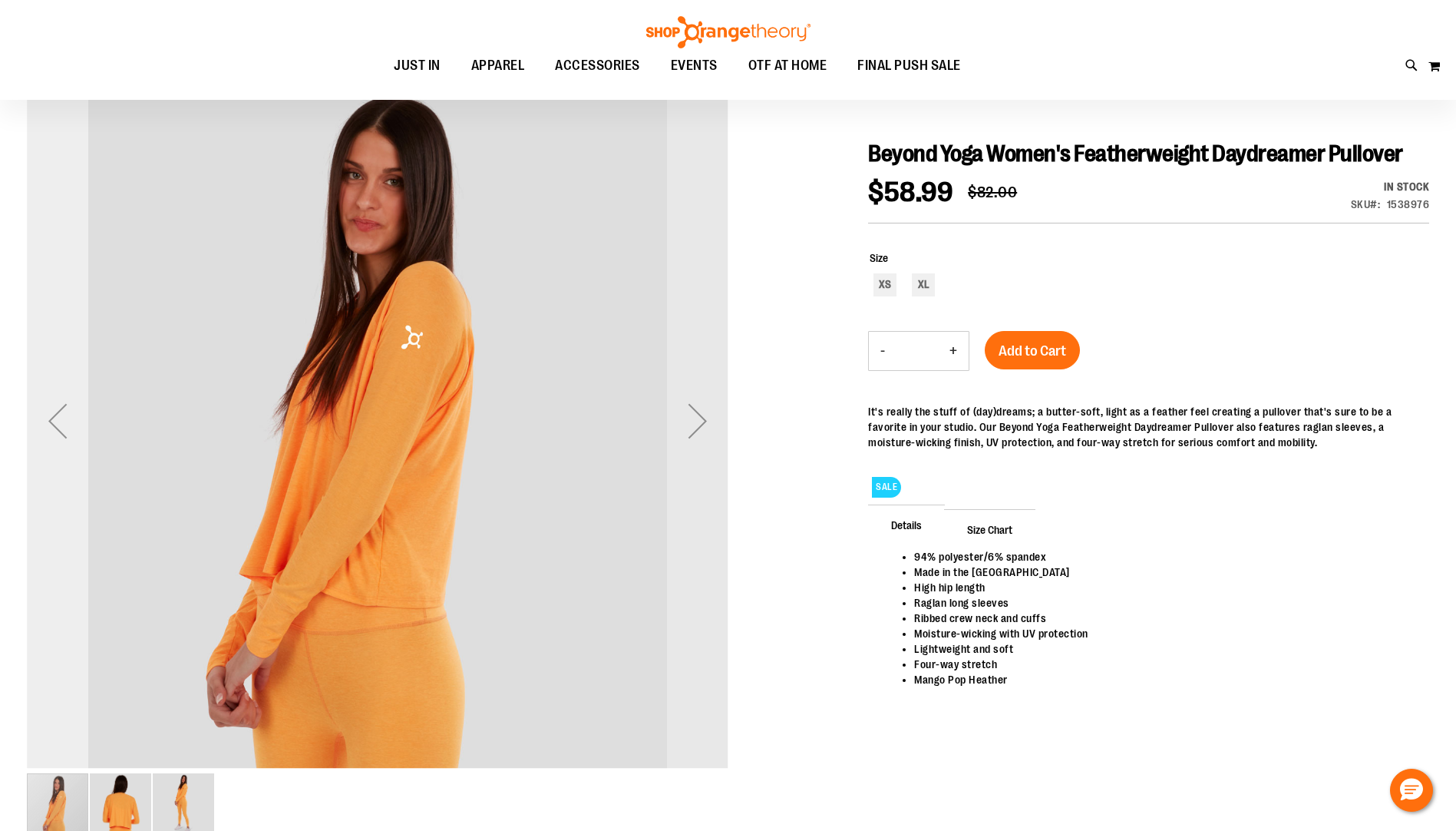
click at [60, 417] on div "Previous" at bounding box center [57, 420] width 61 height 61
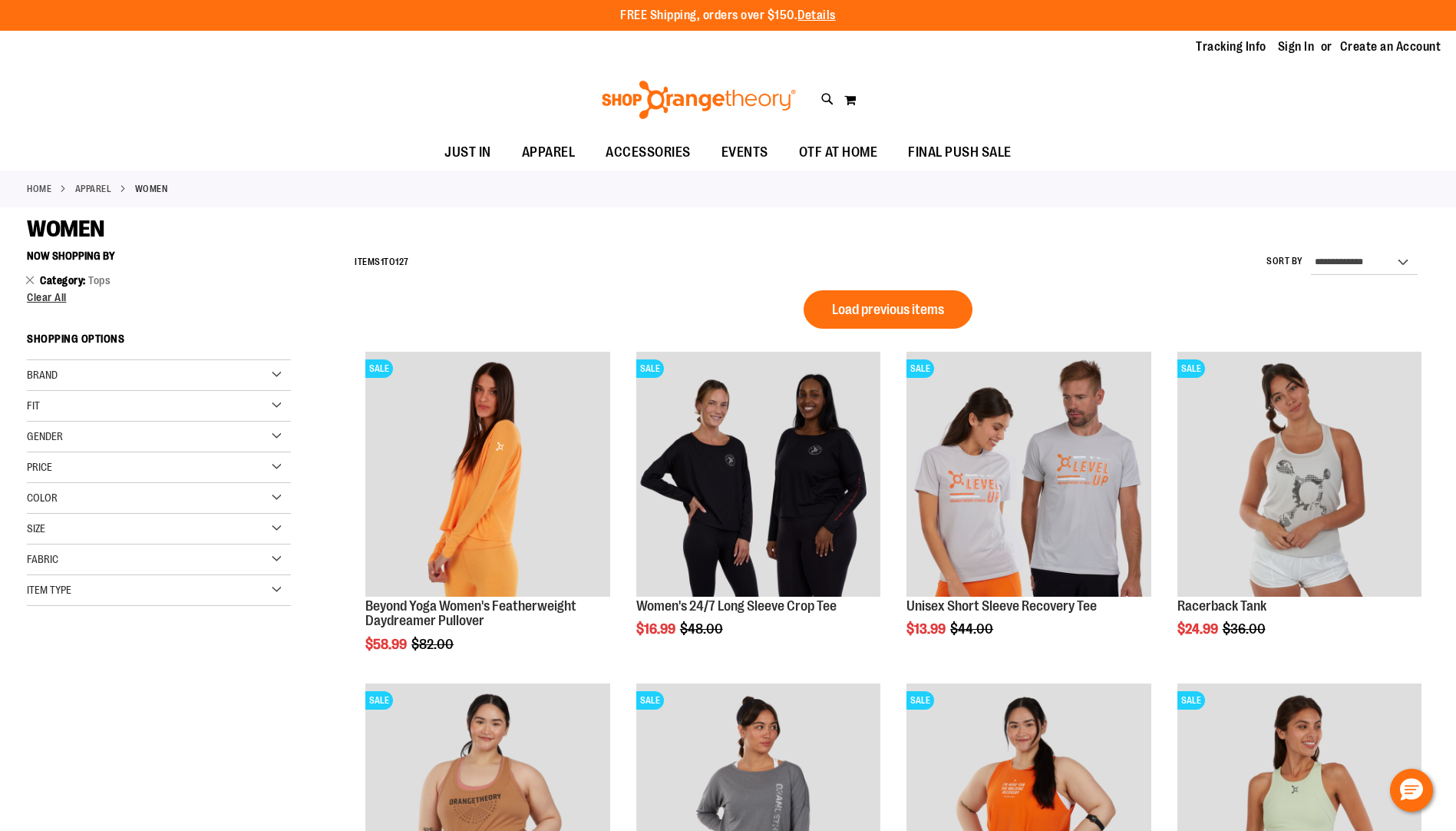
click at [278, 404] on div "Fit" at bounding box center [158, 406] width 264 height 31
click at [277, 793] on div "Item Type" at bounding box center [158, 794] width 264 height 31
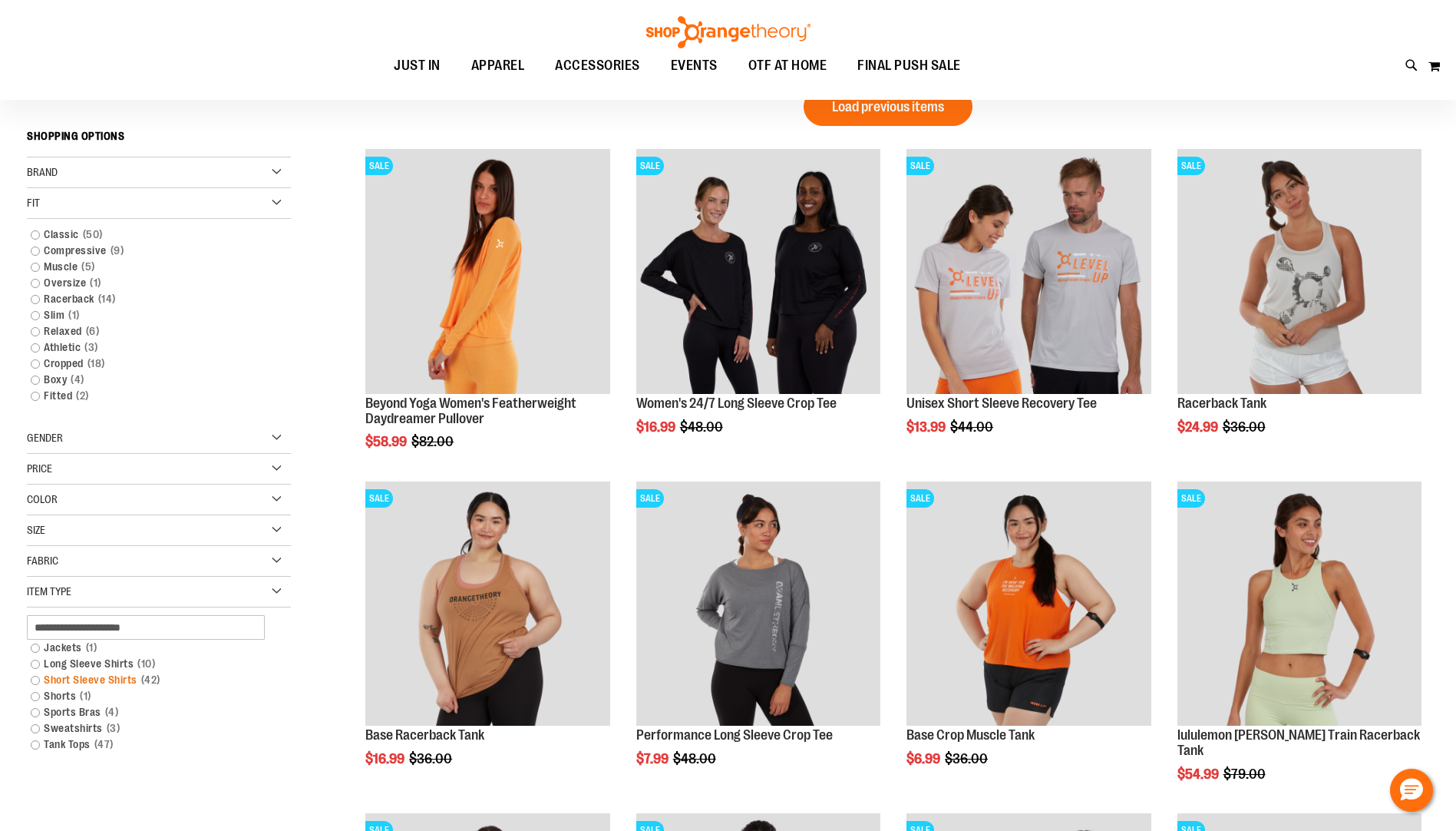
scroll to position [229, 0]
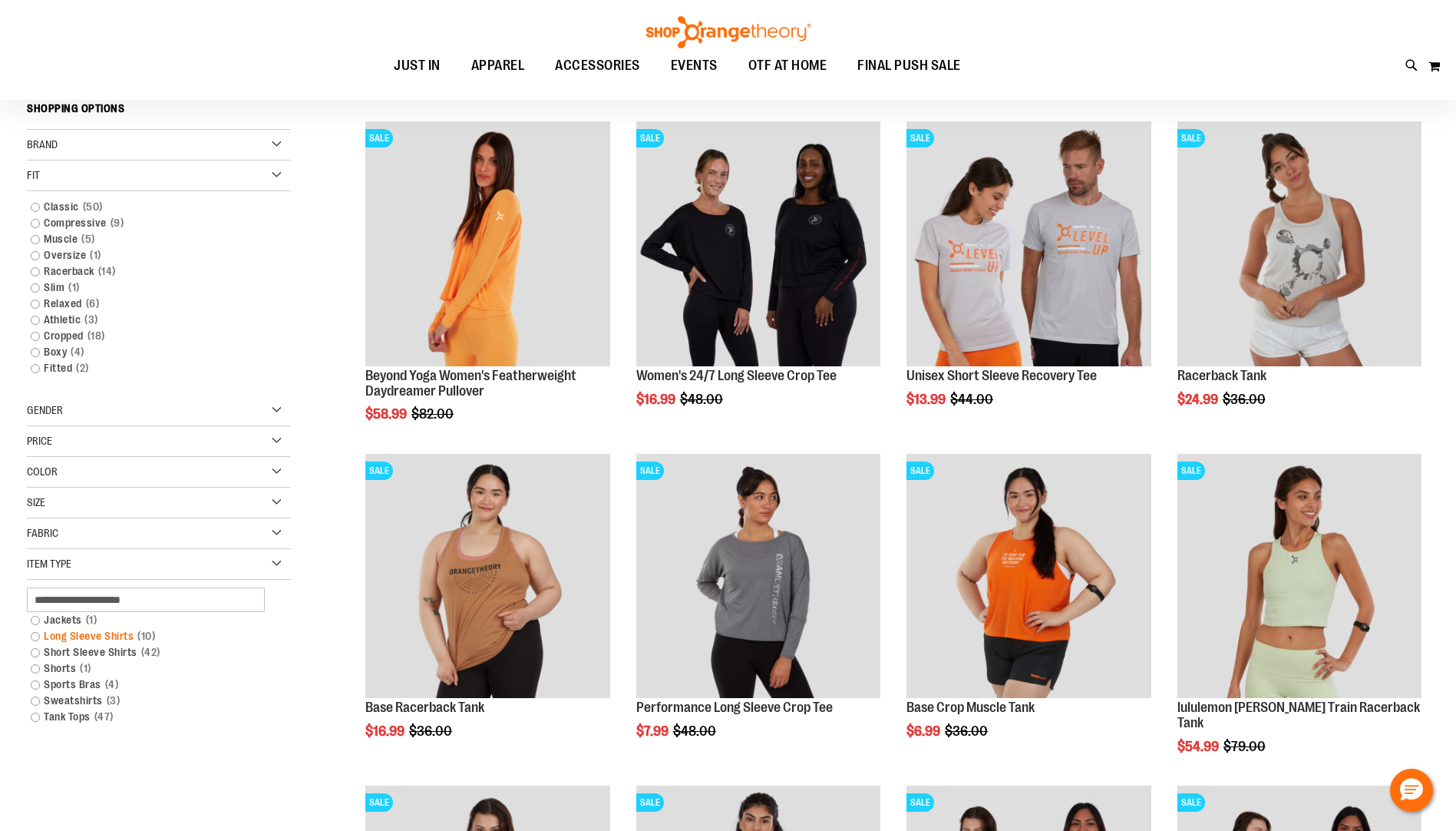
click at [35, 638] on link "Long Sleeve Shirts 10 items" at bounding box center [149, 636] width 253 height 16
click at [35, 638] on div "Jackets 1 item Long Sleeve Shirts 10 items Short Sleeve Shirts 42 items Shorts …" at bounding box center [158, 662] width 264 height 164
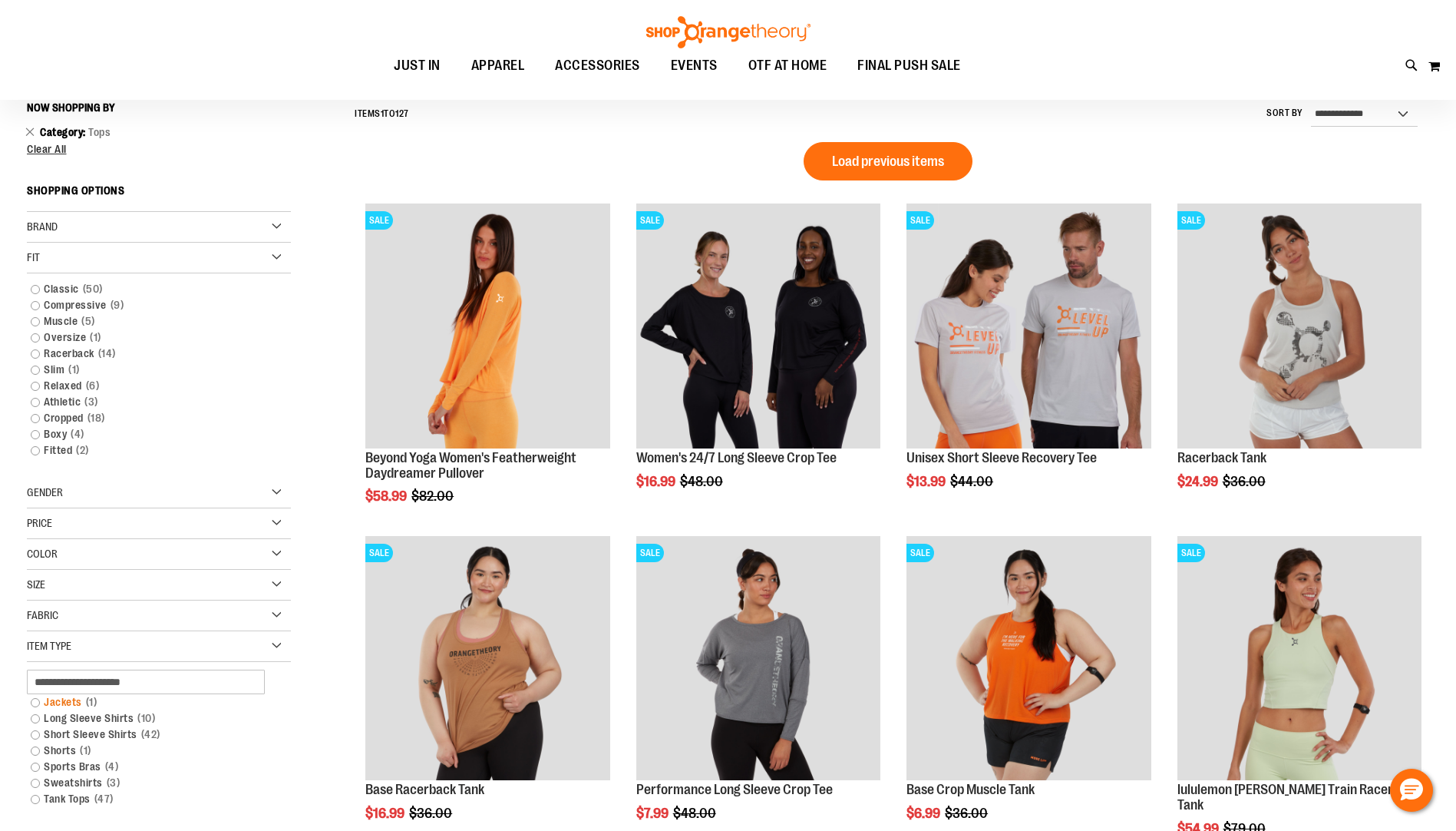
scroll to position [142, 0]
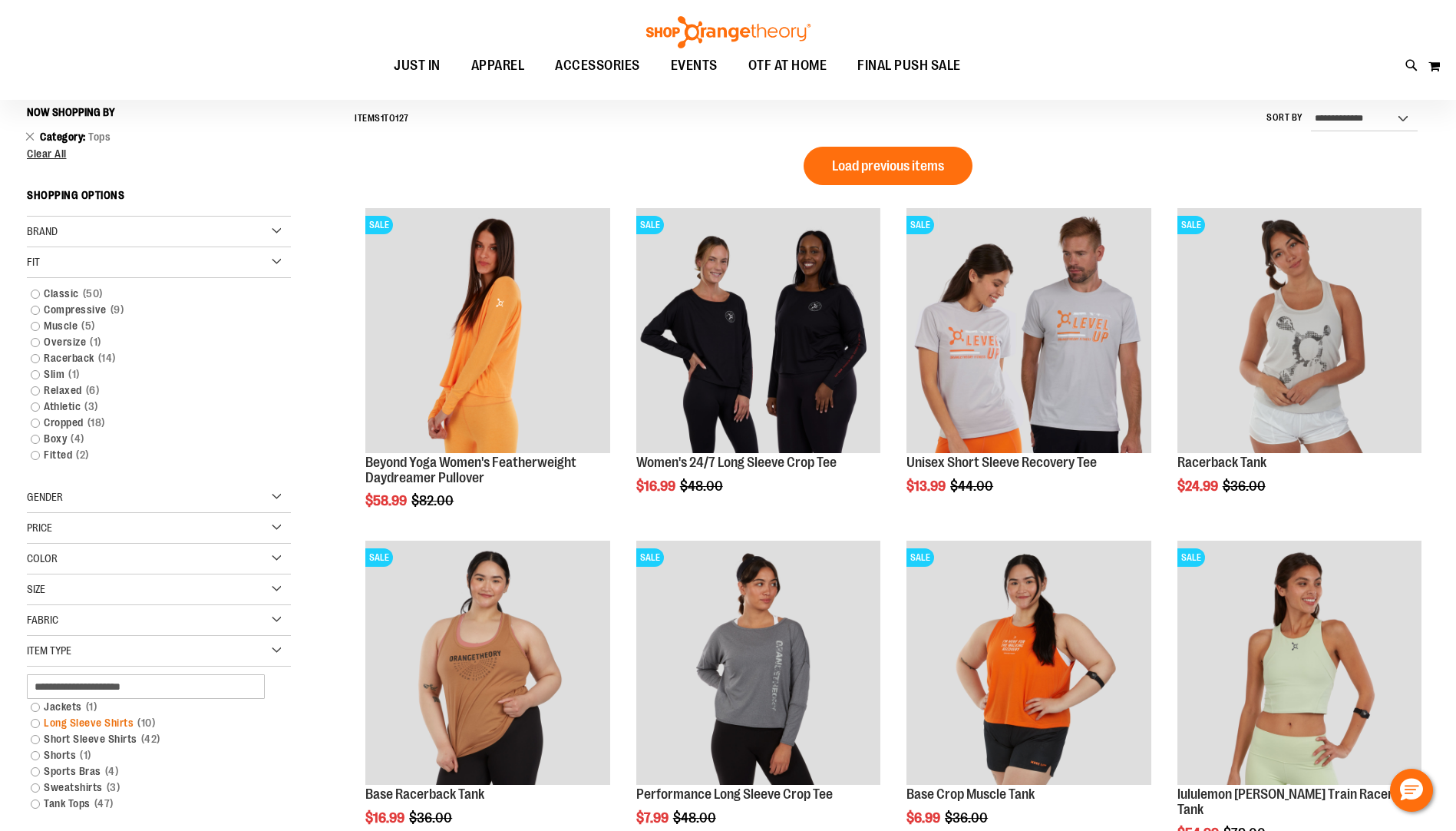
click at [79, 726] on link "Long Sleeve Shirts 10 items" at bounding box center [149, 723] width 253 height 16
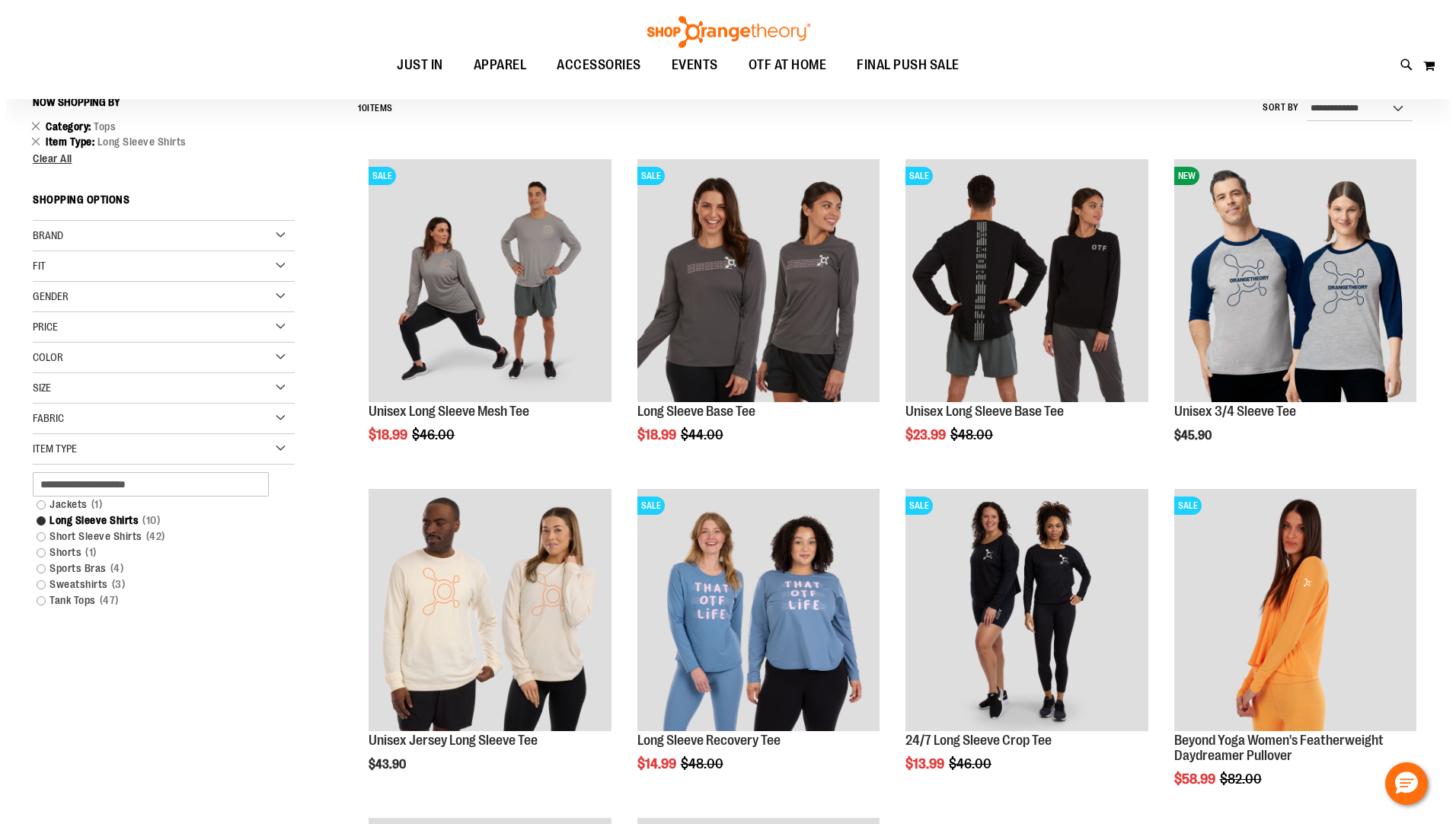
scroll to position [141, 0]
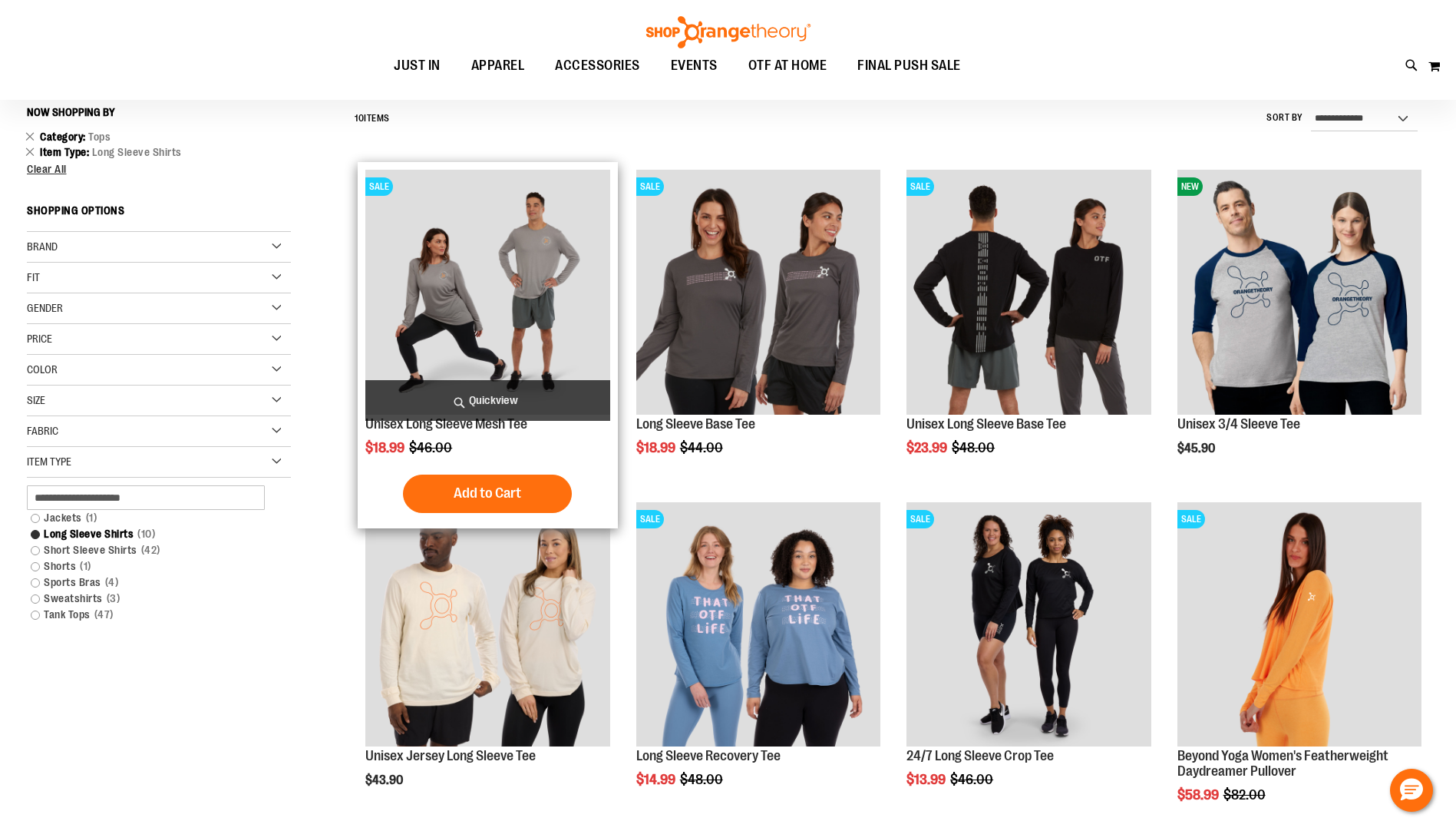
click at [483, 394] on span "Quickview" at bounding box center [487, 400] width 244 height 41
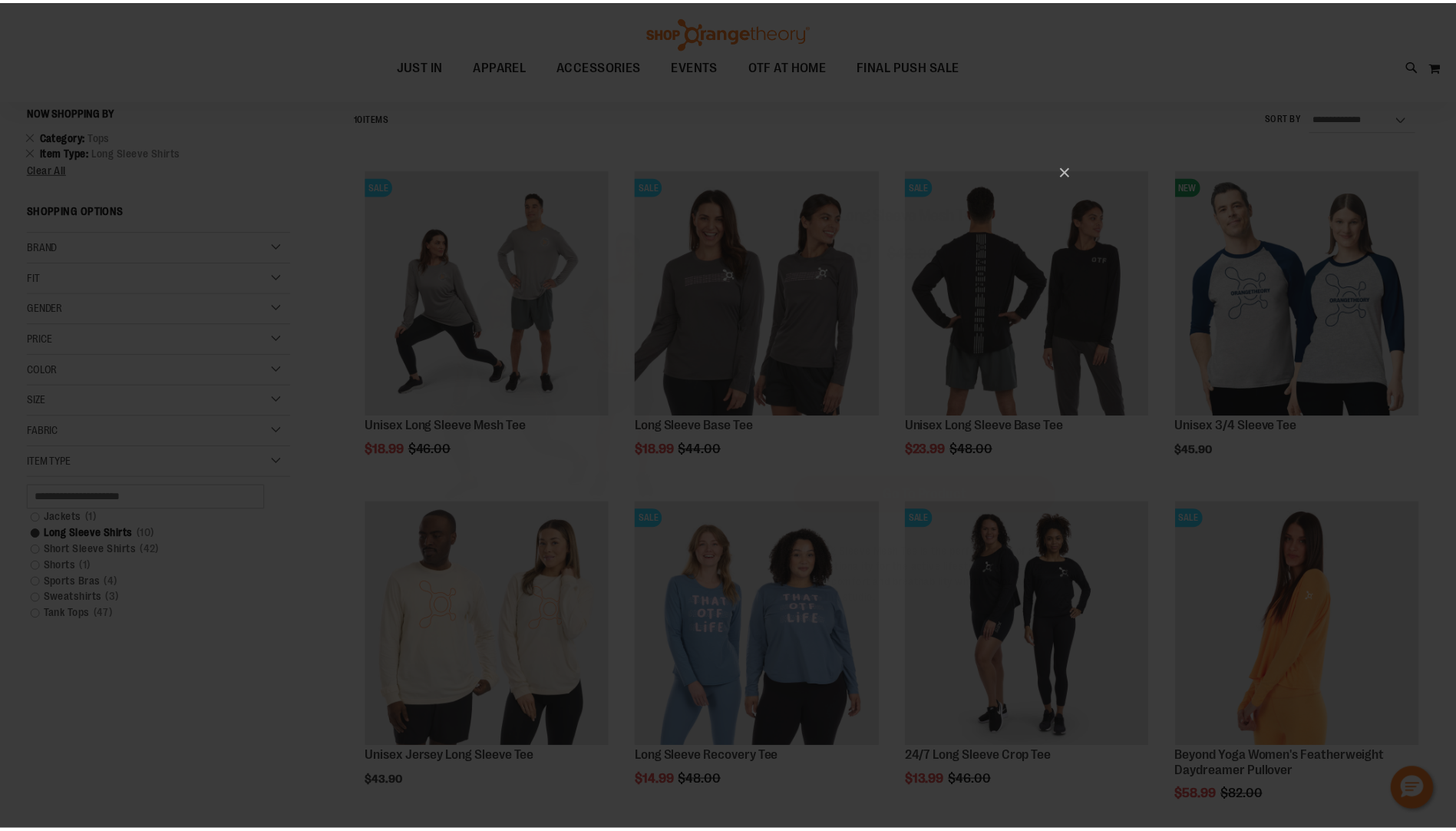
scroll to position [0, 0]
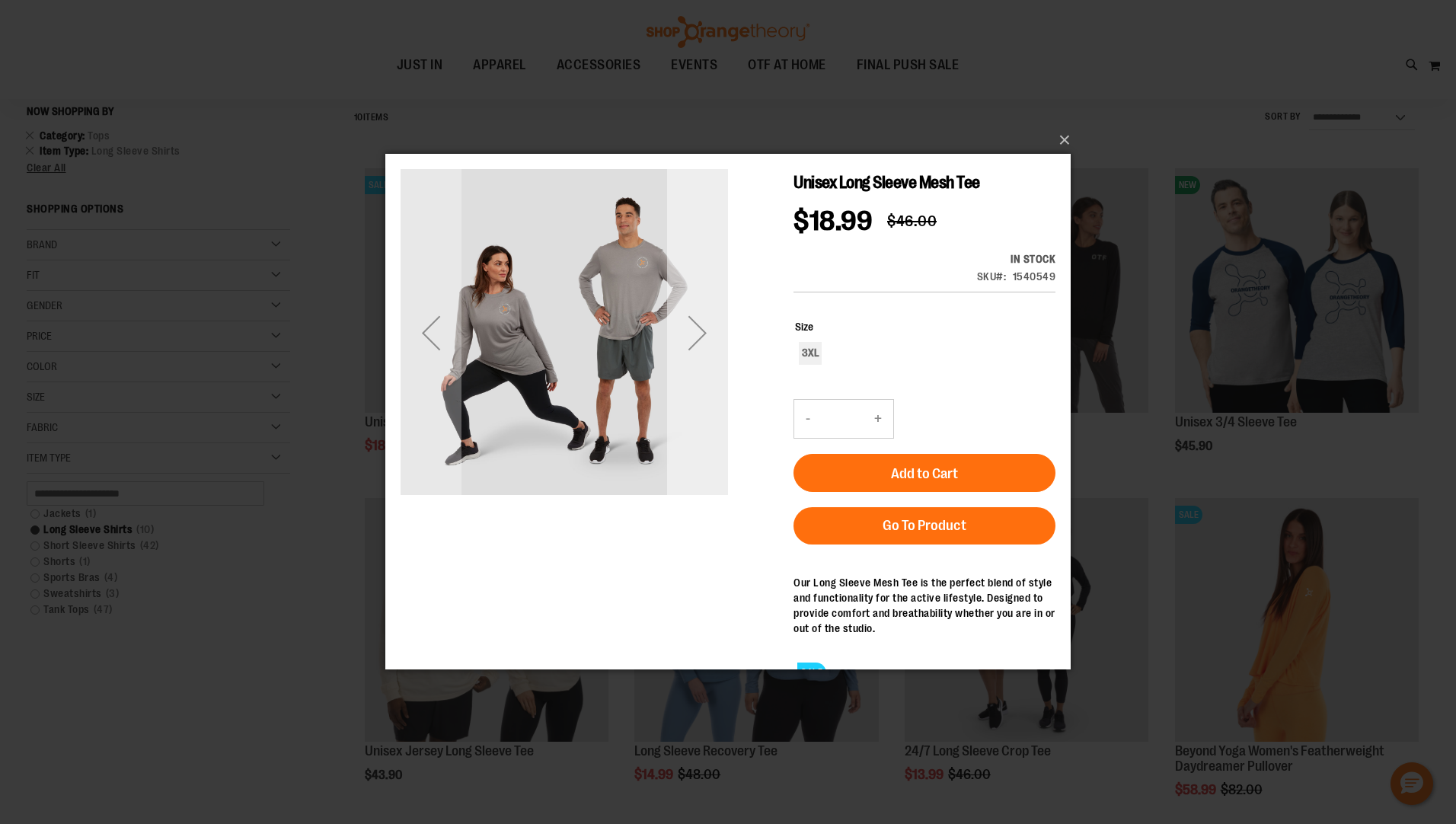
click at [702, 332] on div "Next" at bounding box center [697, 332] width 61 height 61
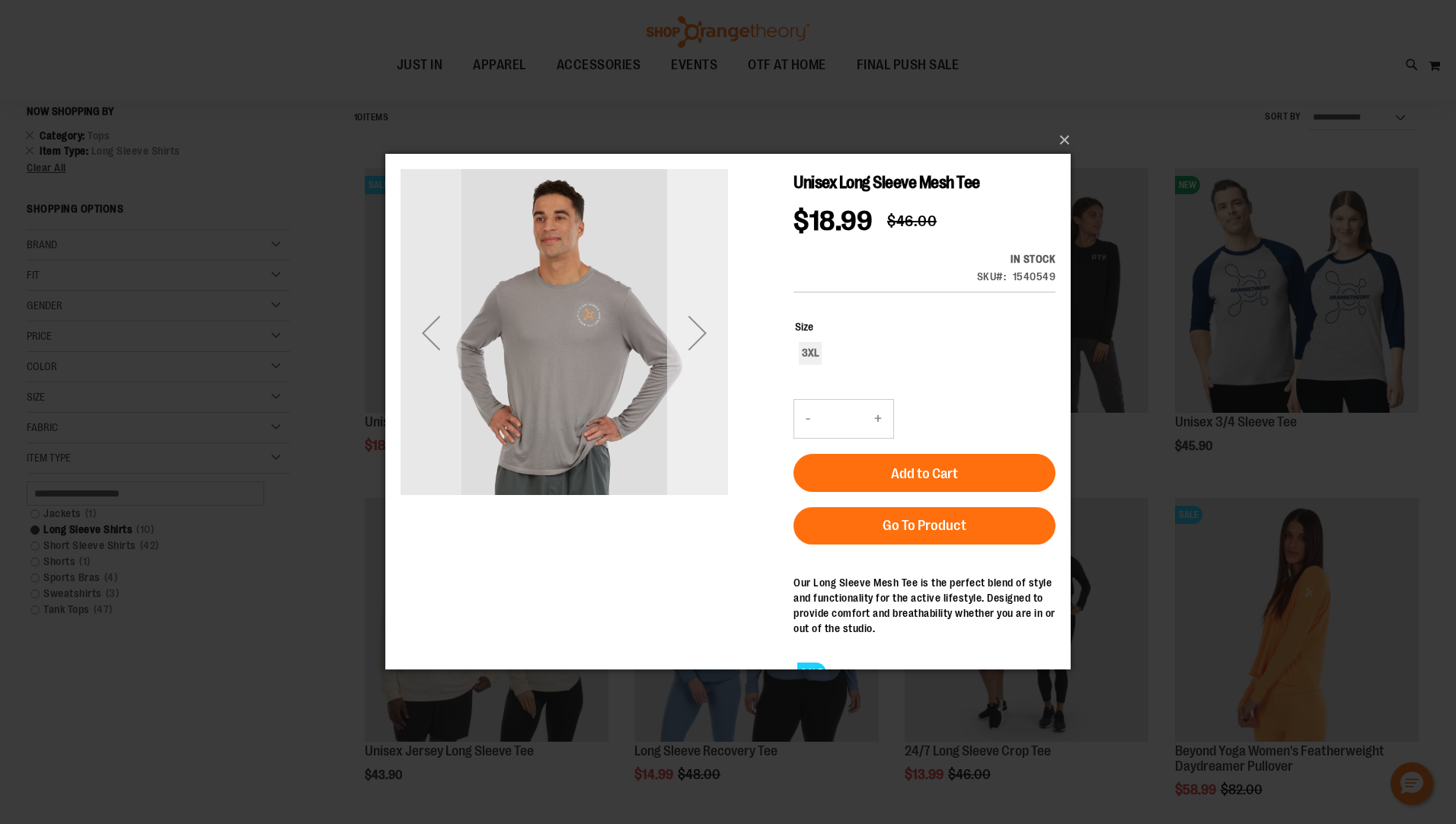
click at [702, 332] on div "Next" at bounding box center [697, 332] width 61 height 61
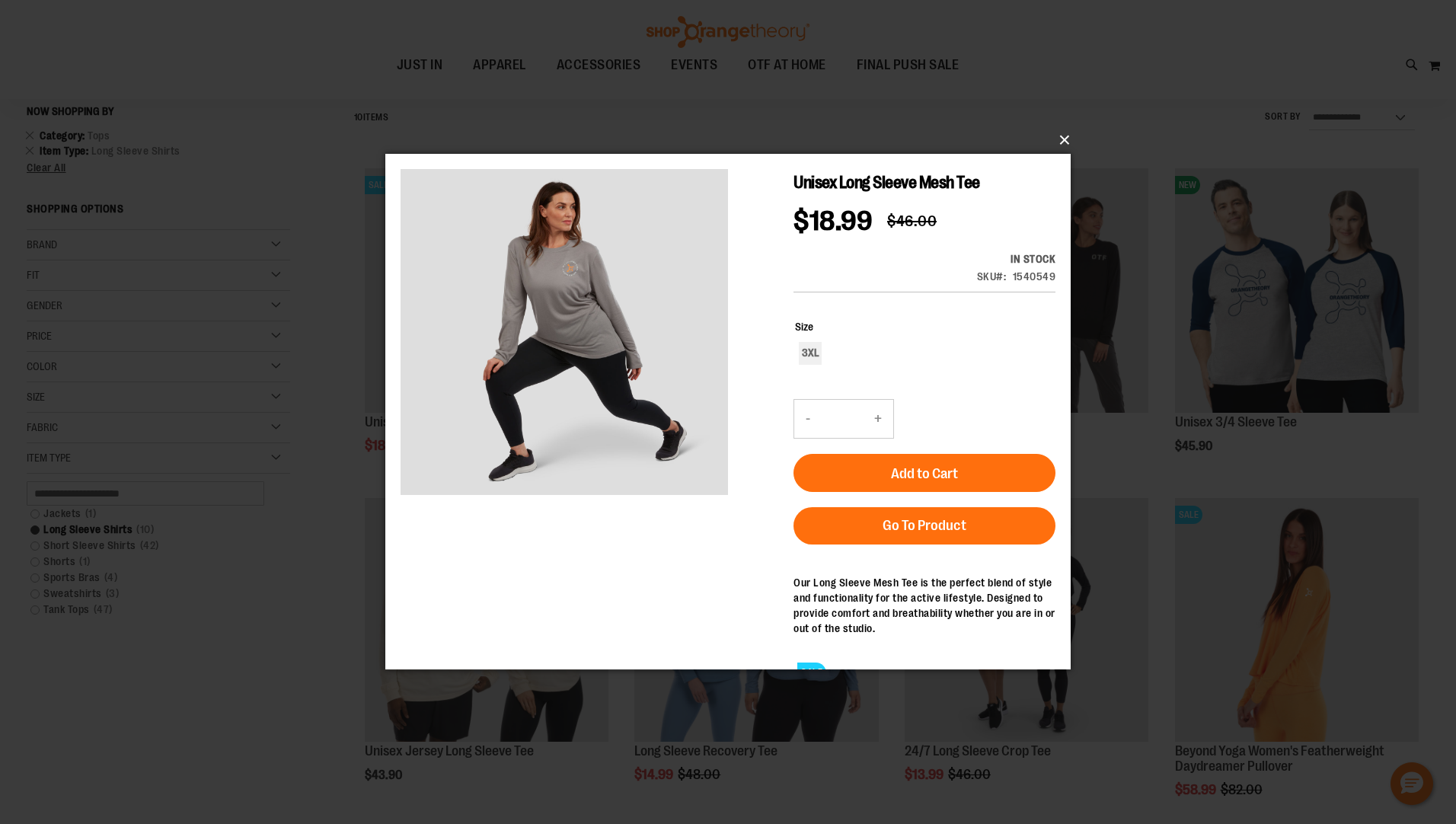
click at [1062, 142] on button "×" at bounding box center [733, 139] width 685 height 34
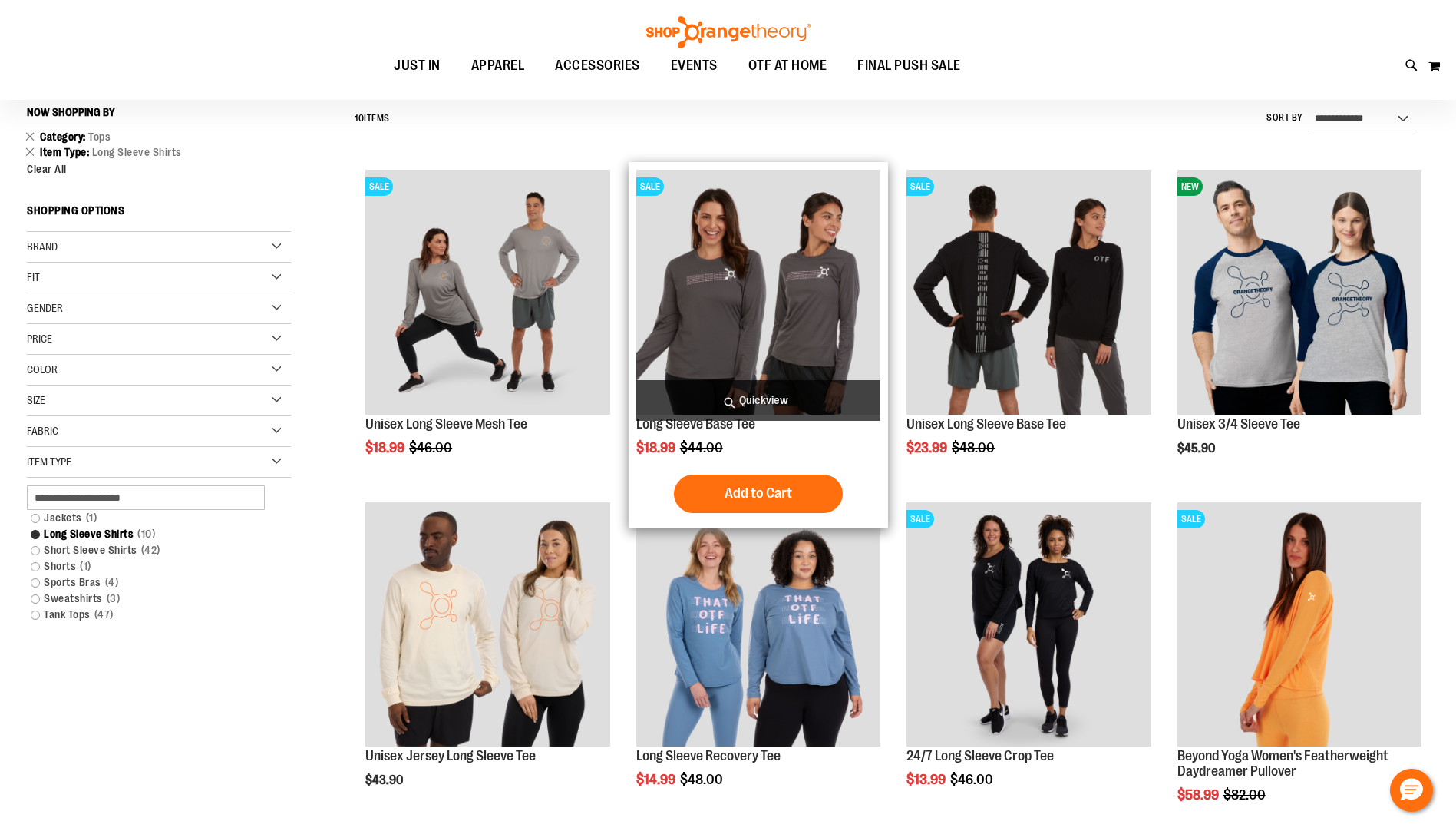
click at [800, 189] on img "product" at bounding box center [758, 291] width 244 height 244
